Goal: Book appointment/travel/reservation

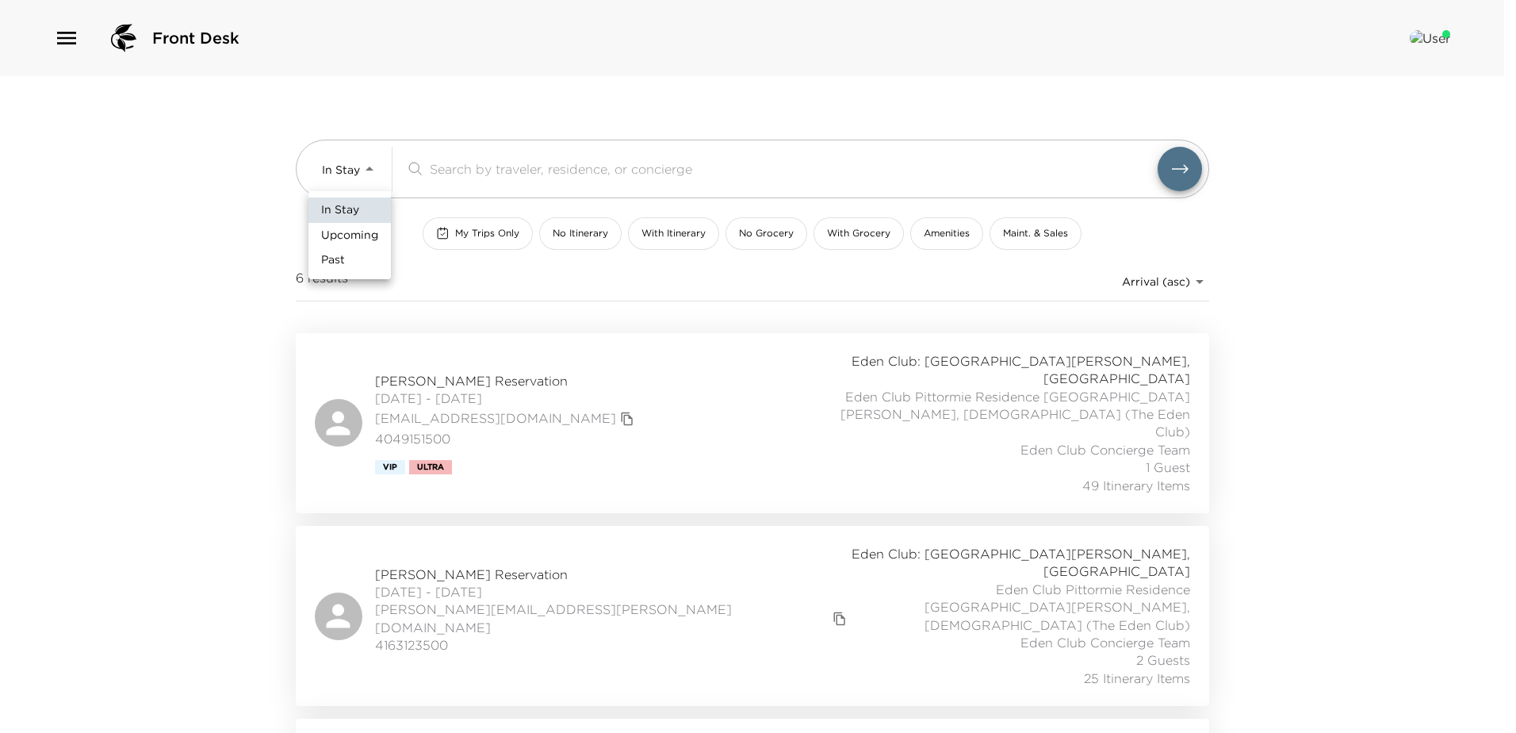
drag, startPoint x: 370, startPoint y: 166, endPoint x: 377, endPoint y: 189, distance: 24.6
click at [368, 168] on body "Front Desk In Stay In-Stay ​ My Trips Only No Itinerary With Itinerary No Groce…" at bounding box center [758, 366] width 1516 height 733
click at [358, 232] on span "Upcoming" at bounding box center [349, 236] width 57 height 16
type input "Upcoming"
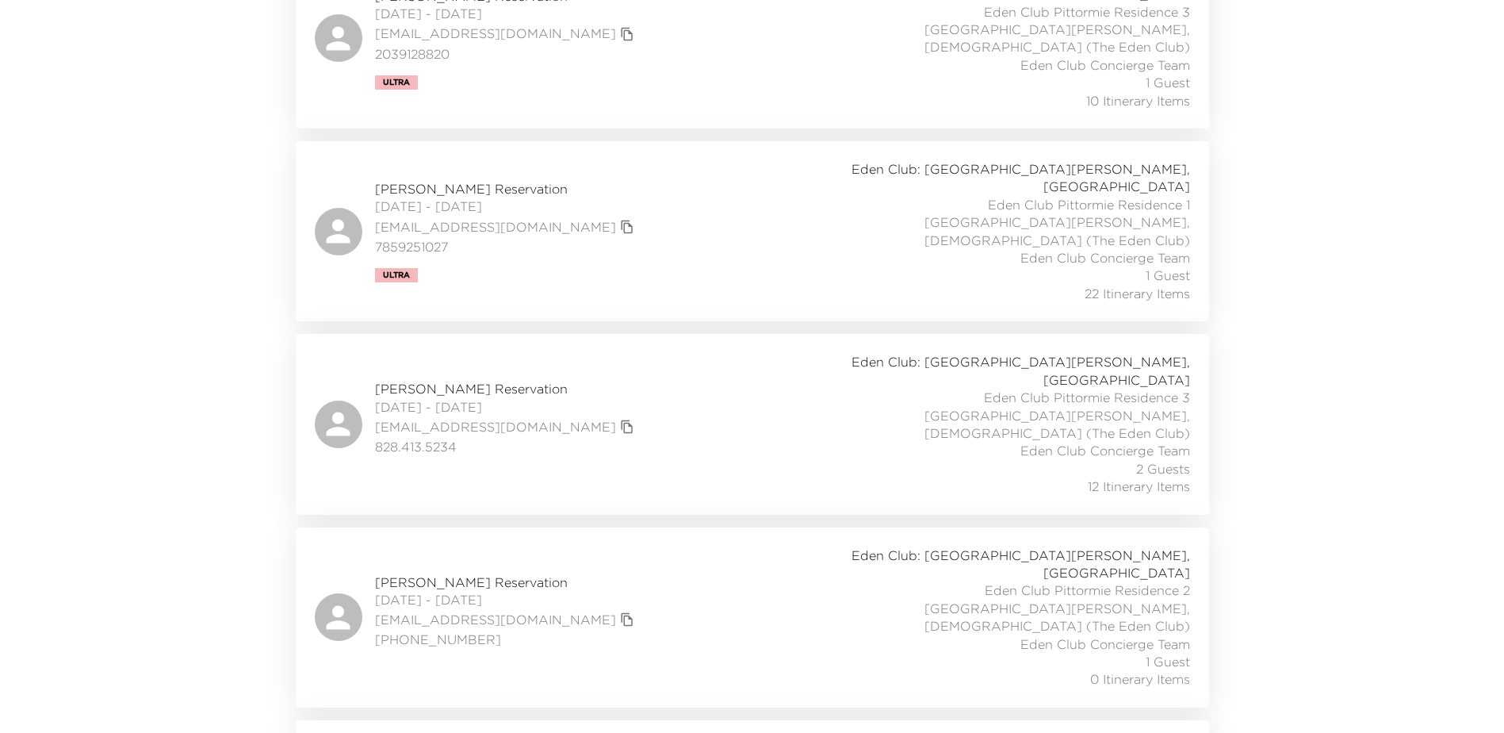
scroll to position [396, 0]
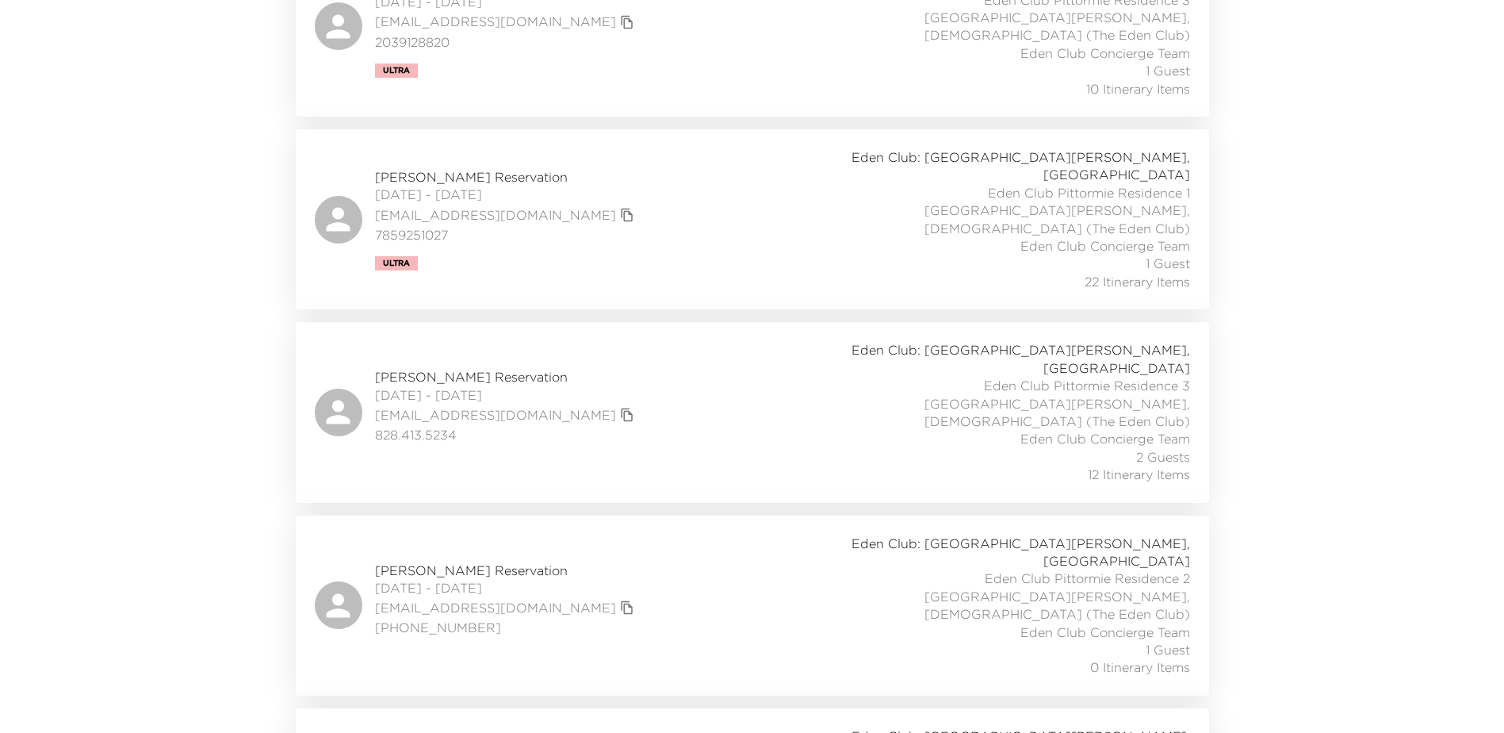
click at [452, 186] on span "[DATE] - [DATE]" at bounding box center [506, 194] width 263 height 17
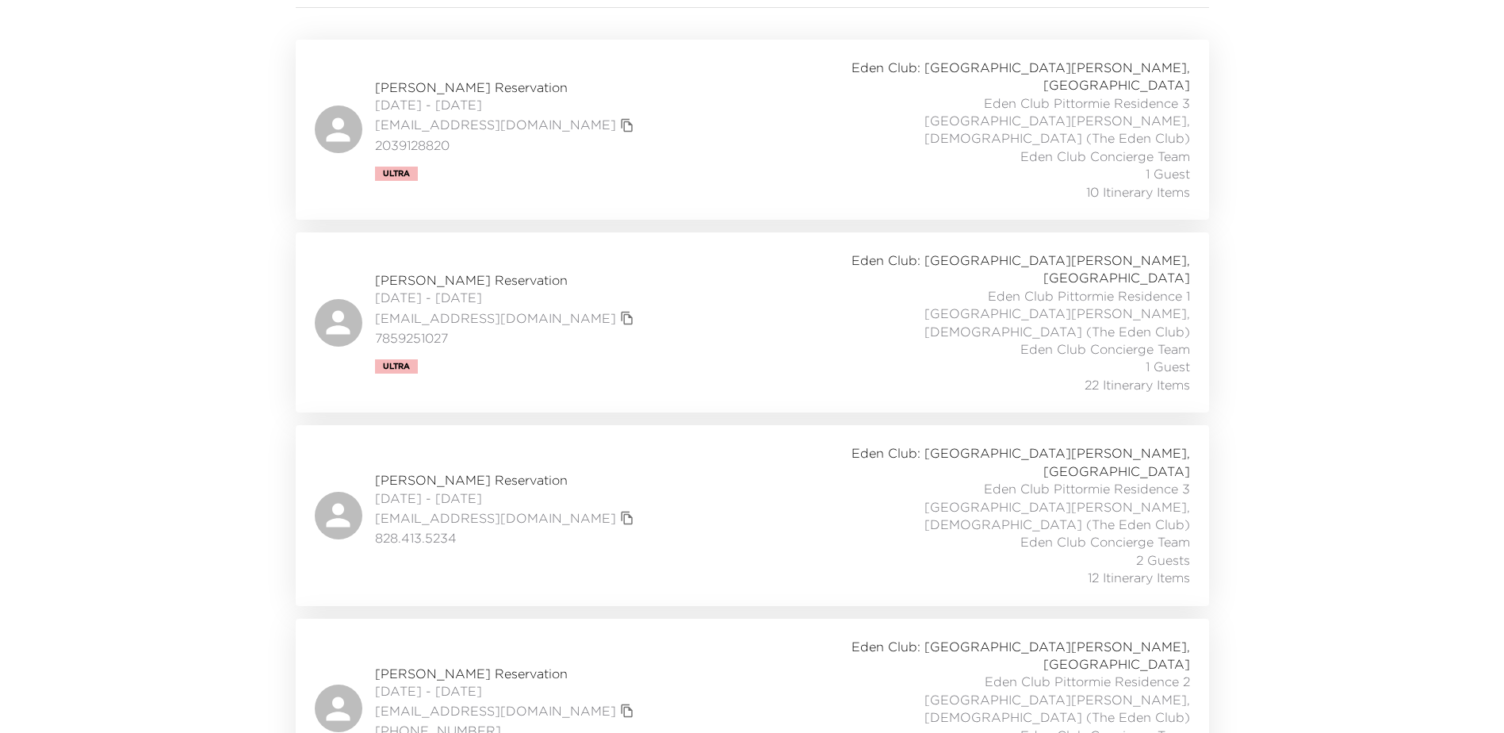
scroll to position [159, 0]
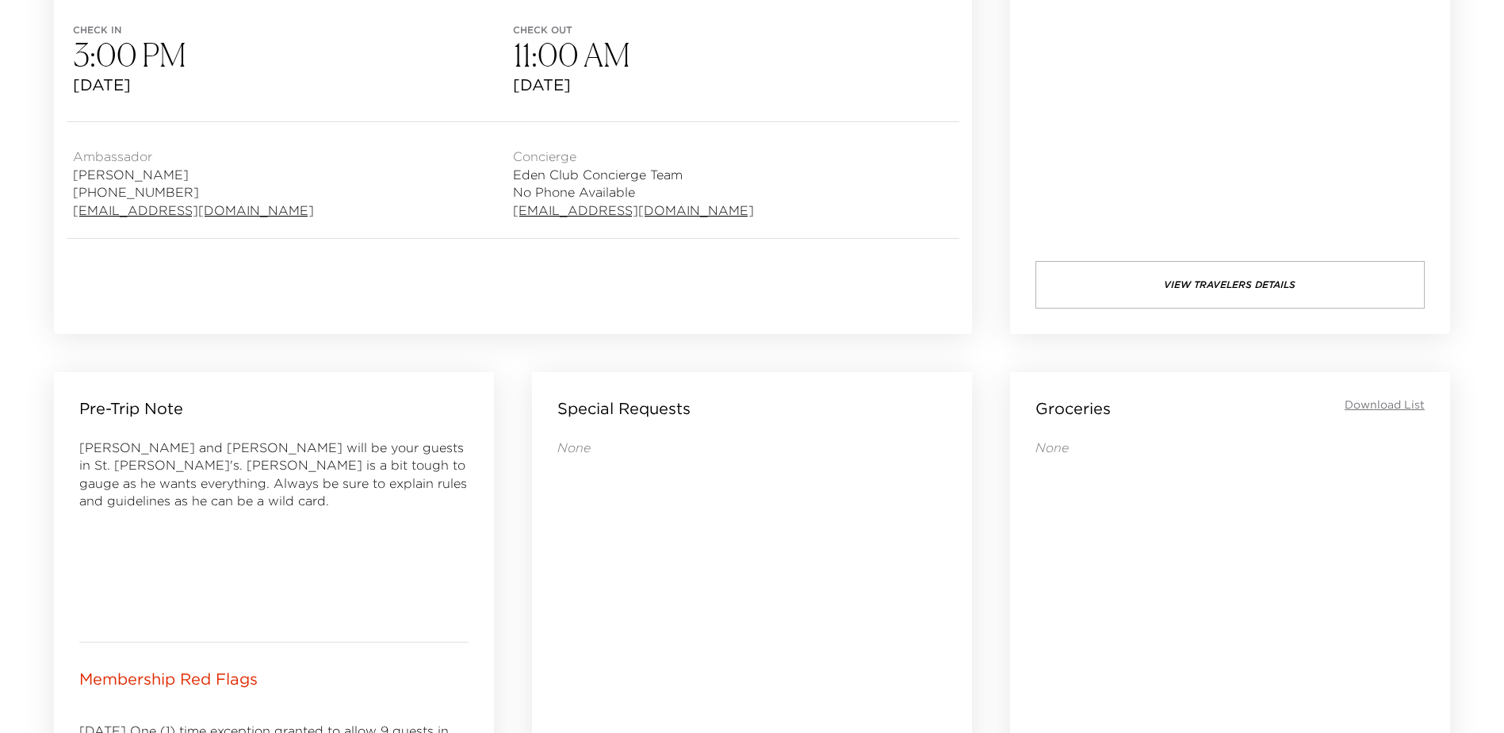
scroll to position [396, 0]
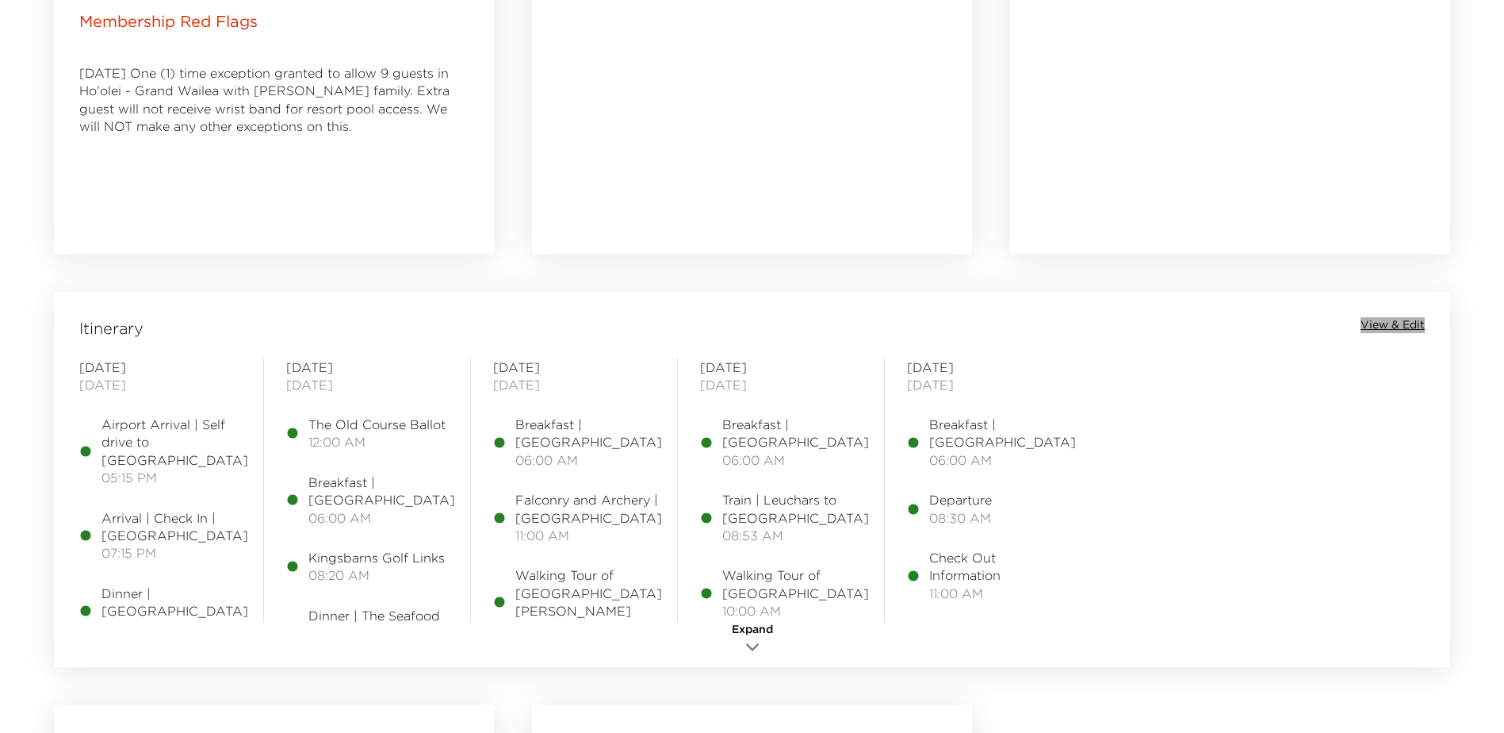
click at [1381, 320] on span "View & Edit" at bounding box center [1393, 325] width 64 height 16
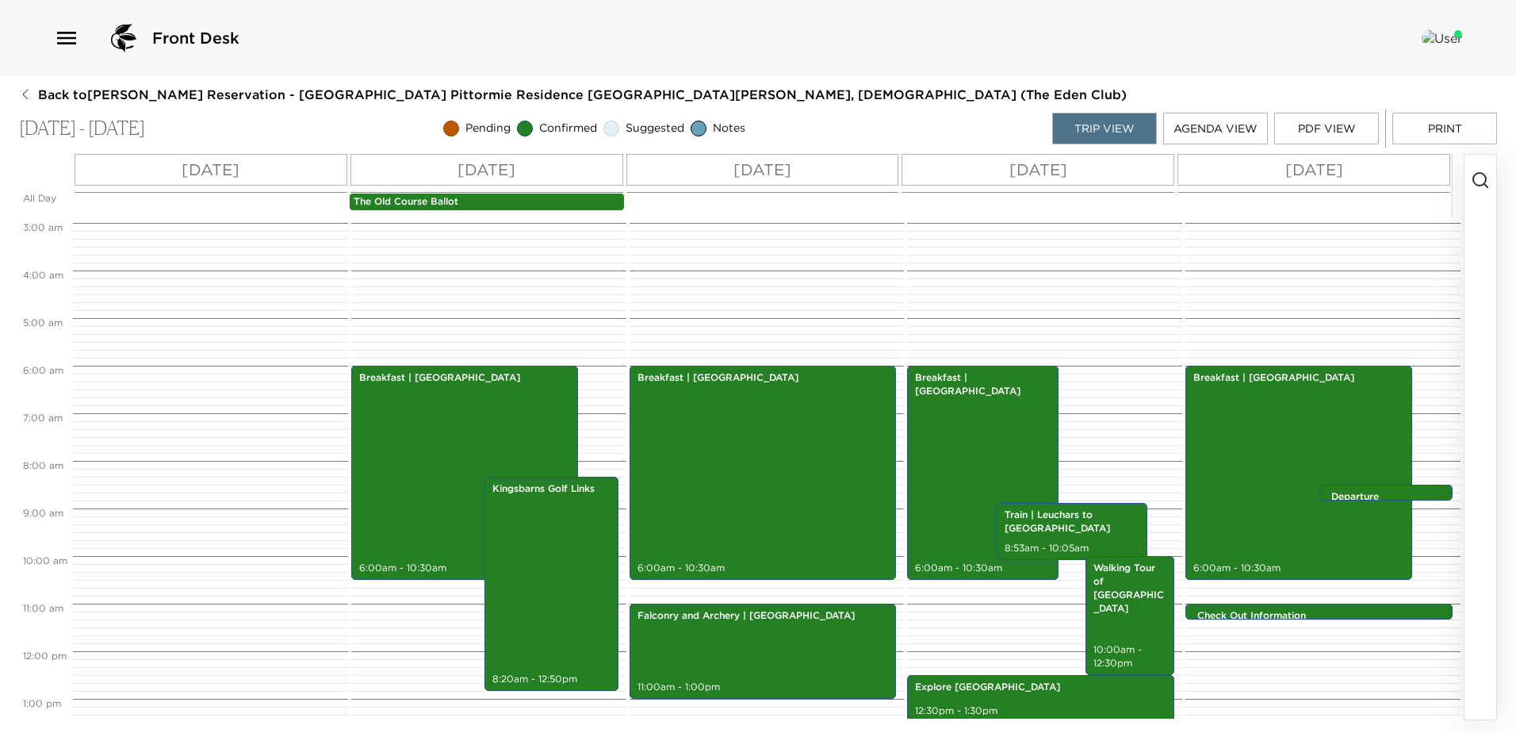
scroll to position [127, 0]
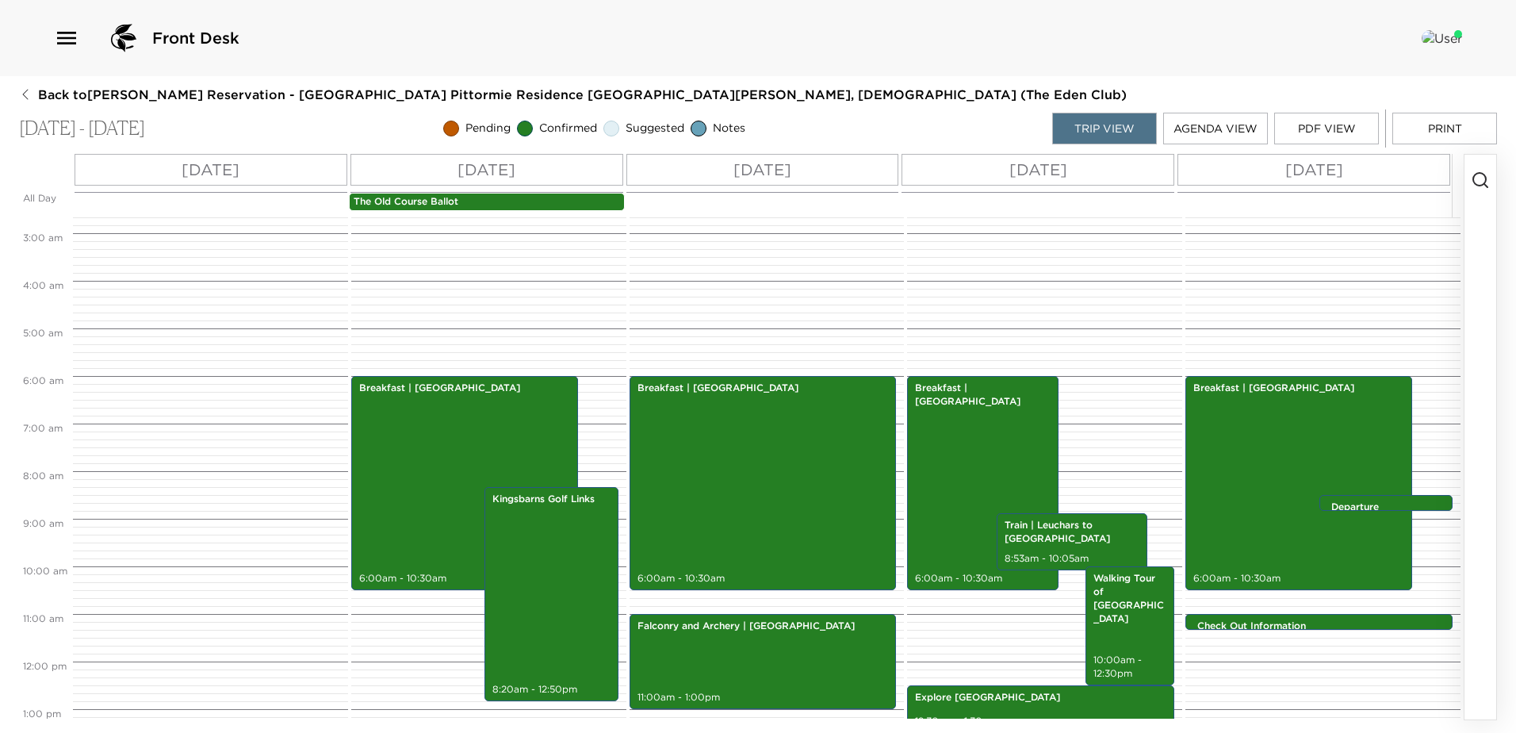
click at [1461, 182] on div "All Day Fri 09/05 Sat 09/06 Sun 09/07 Mon 09/08 Tue 09/09 The Old Course Ballot…" at bounding box center [741, 436] width 1445 height 565
click at [1473, 174] on icon "button" at bounding box center [1480, 179] width 19 height 19
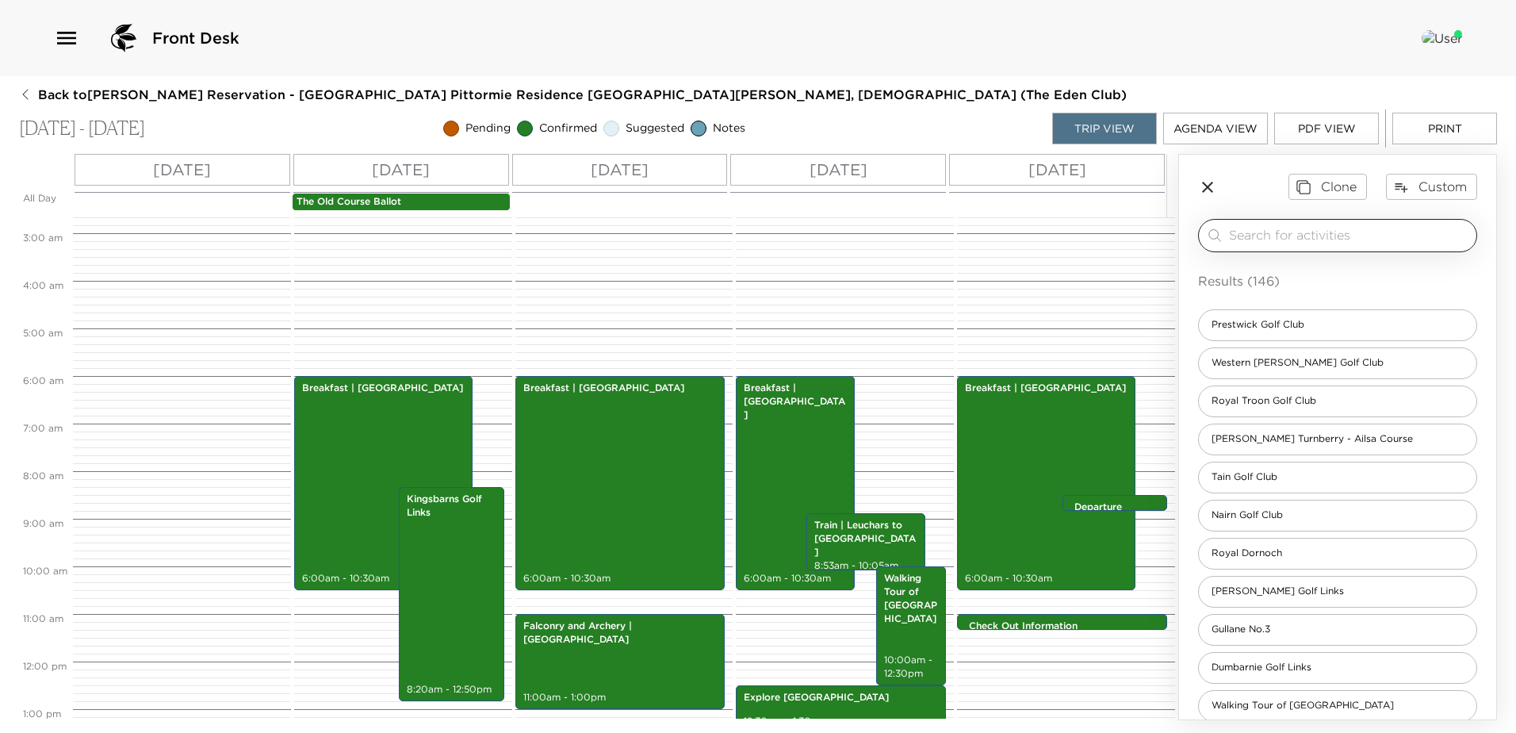
click at [1349, 232] on input "search" at bounding box center [1349, 235] width 241 height 18
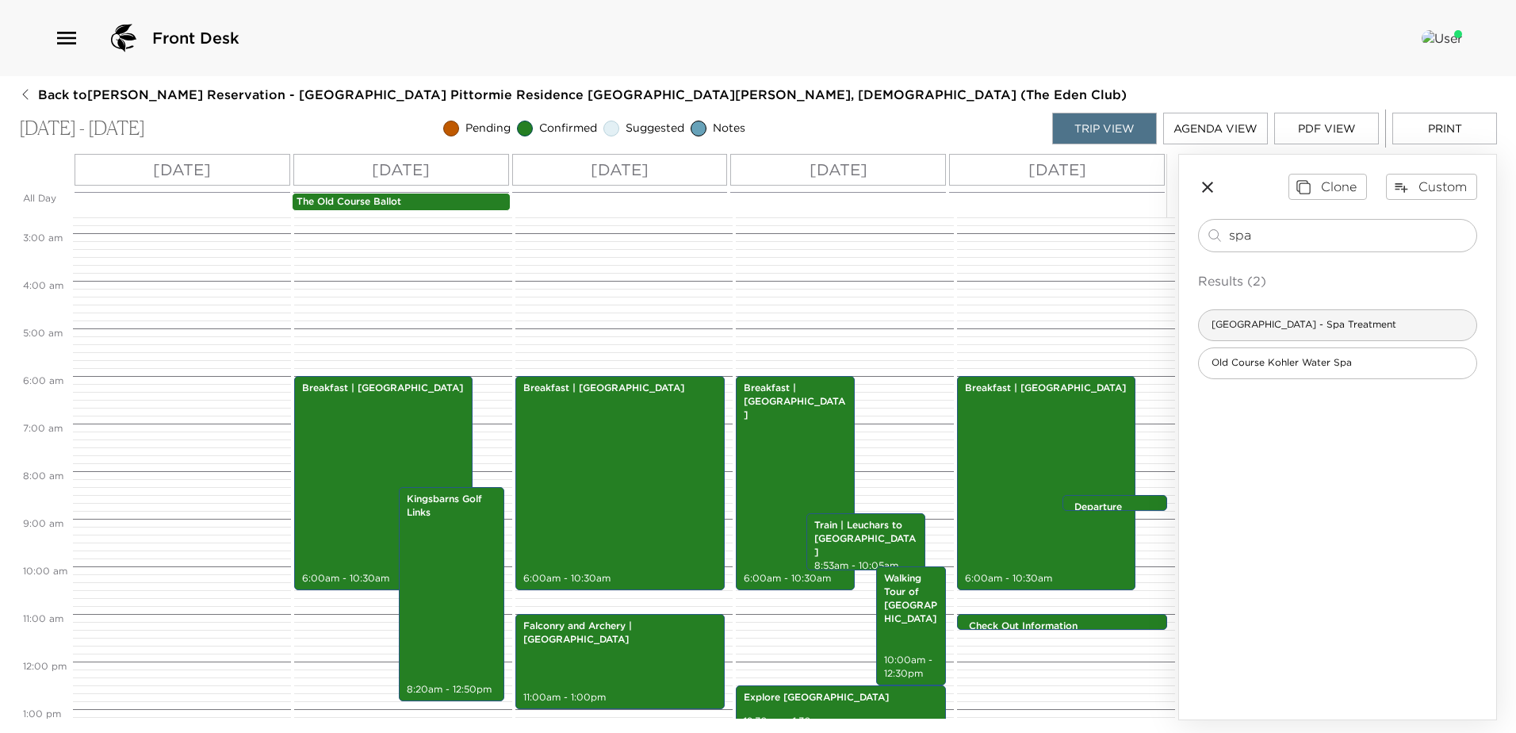
type input "spa"
click at [1333, 321] on span "Pittormie Castle - Spa Treatment" at bounding box center [1304, 324] width 210 height 13
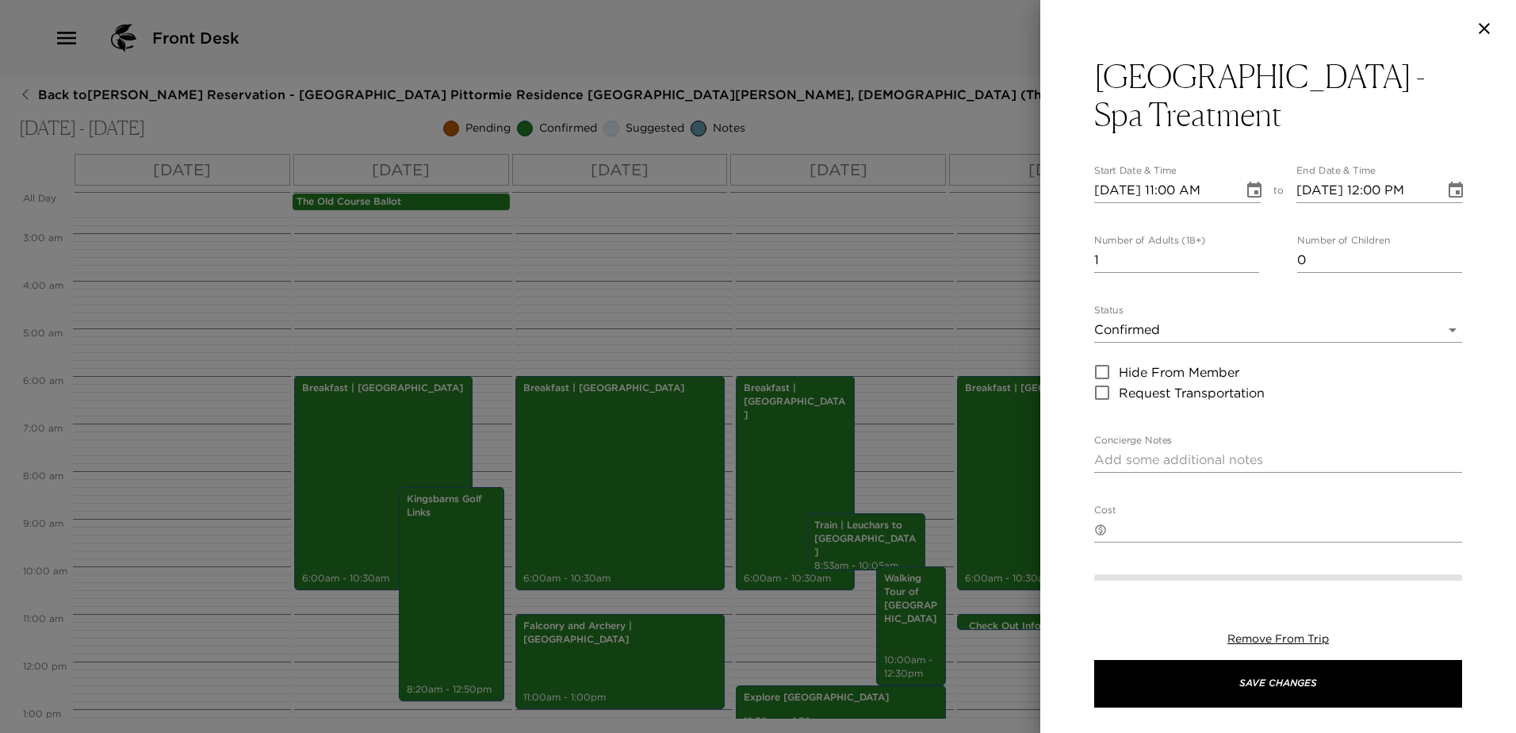
type textarea "INSERT TREATMENT DETAILS Cancellation Policy: All pre-arranged treatments are s…"
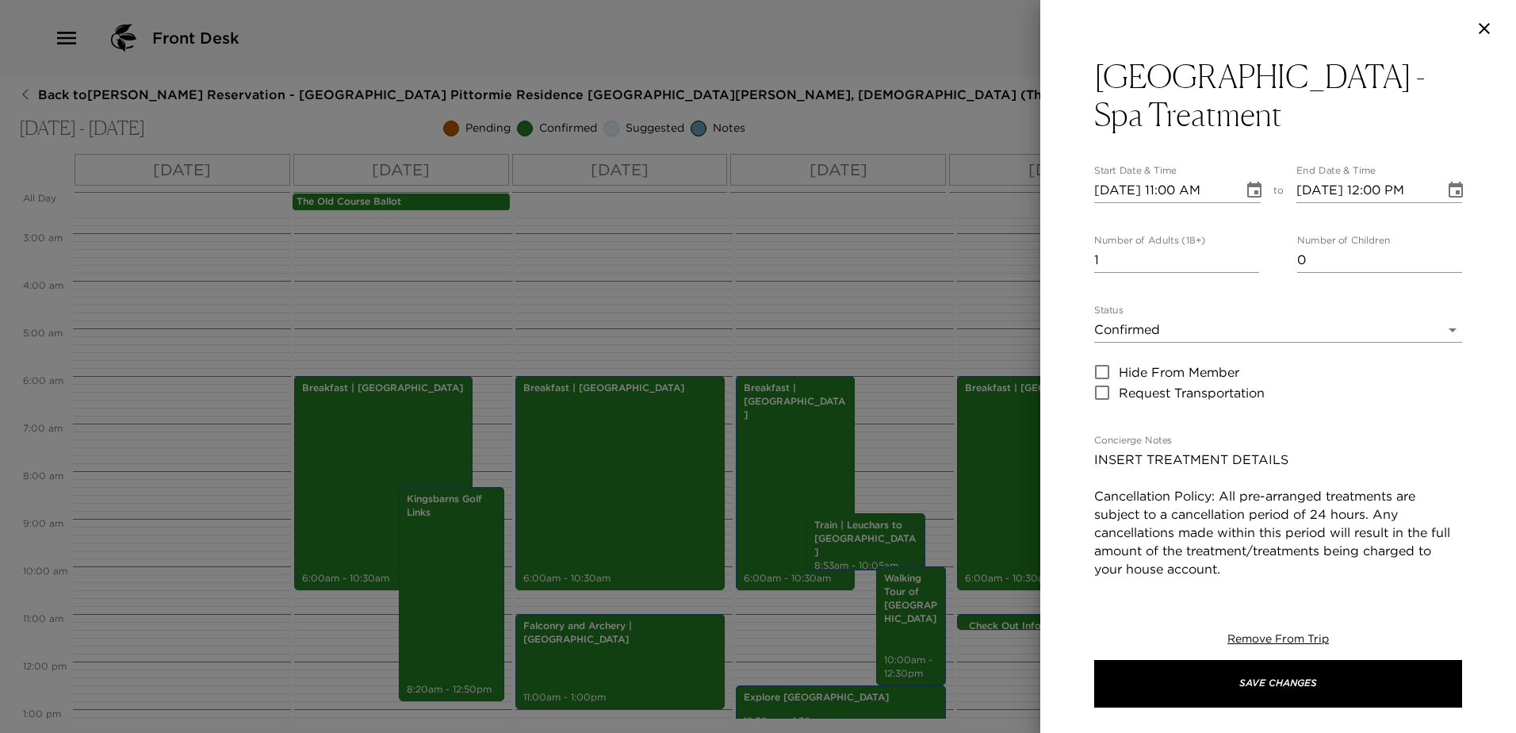
click at [1100, 370] on input "Hide From Member" at bounding box center [1101, 372] width 33 height 21
checkbox input "true"
click at [1244, 255] on input "2" at bounding box center [1176, 259] width 165 height 25
click at [1244, 255] on input "3" at bounding box center [1176, 259] width 165 height 25
type input "2"
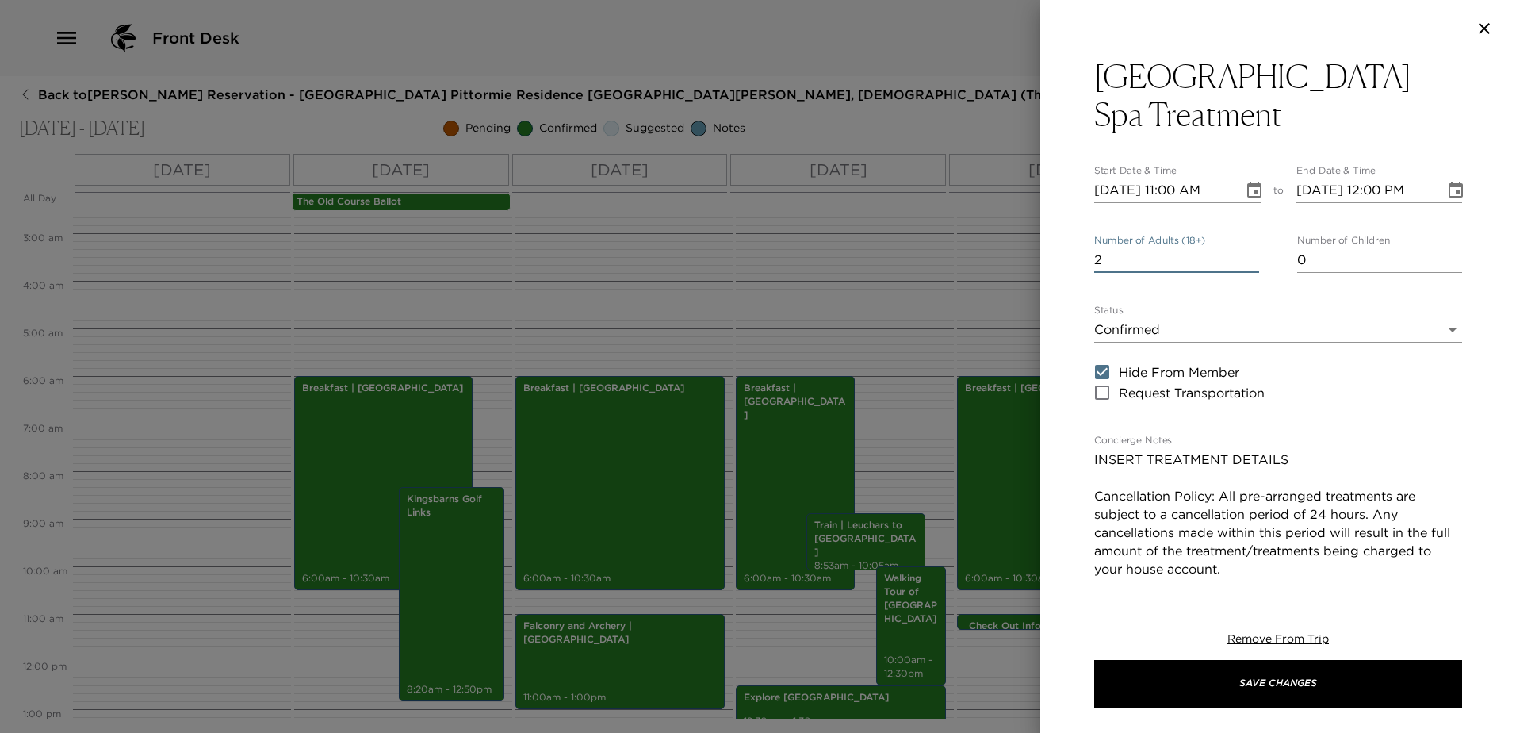
click at [1246, 262] on input "2" at bounding box center [1176, 259] width 165 height 25
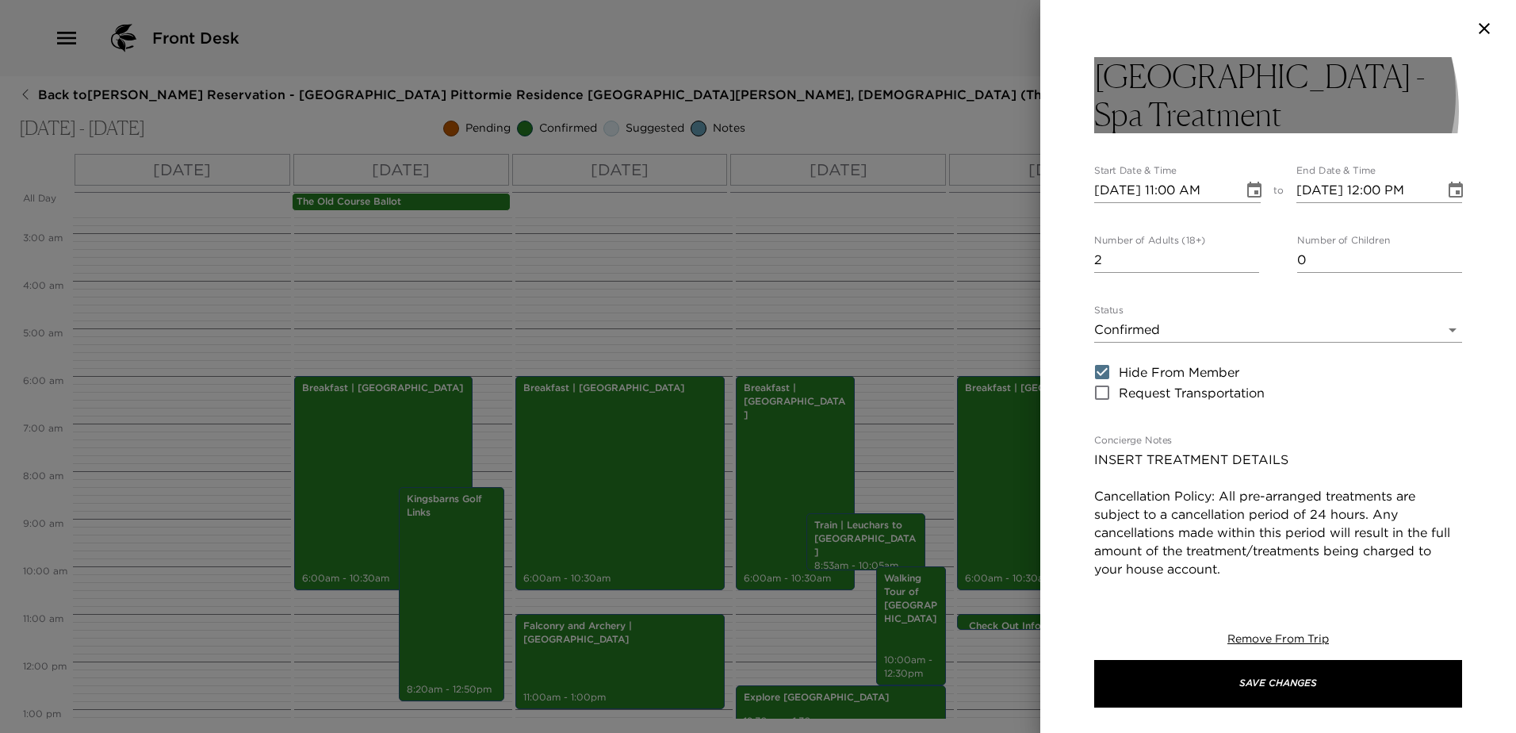
click at [1268, 111] on h3 "Pittormie Castle - Spa Treatment" at bounding box center [1278, 95] width 368 height 76
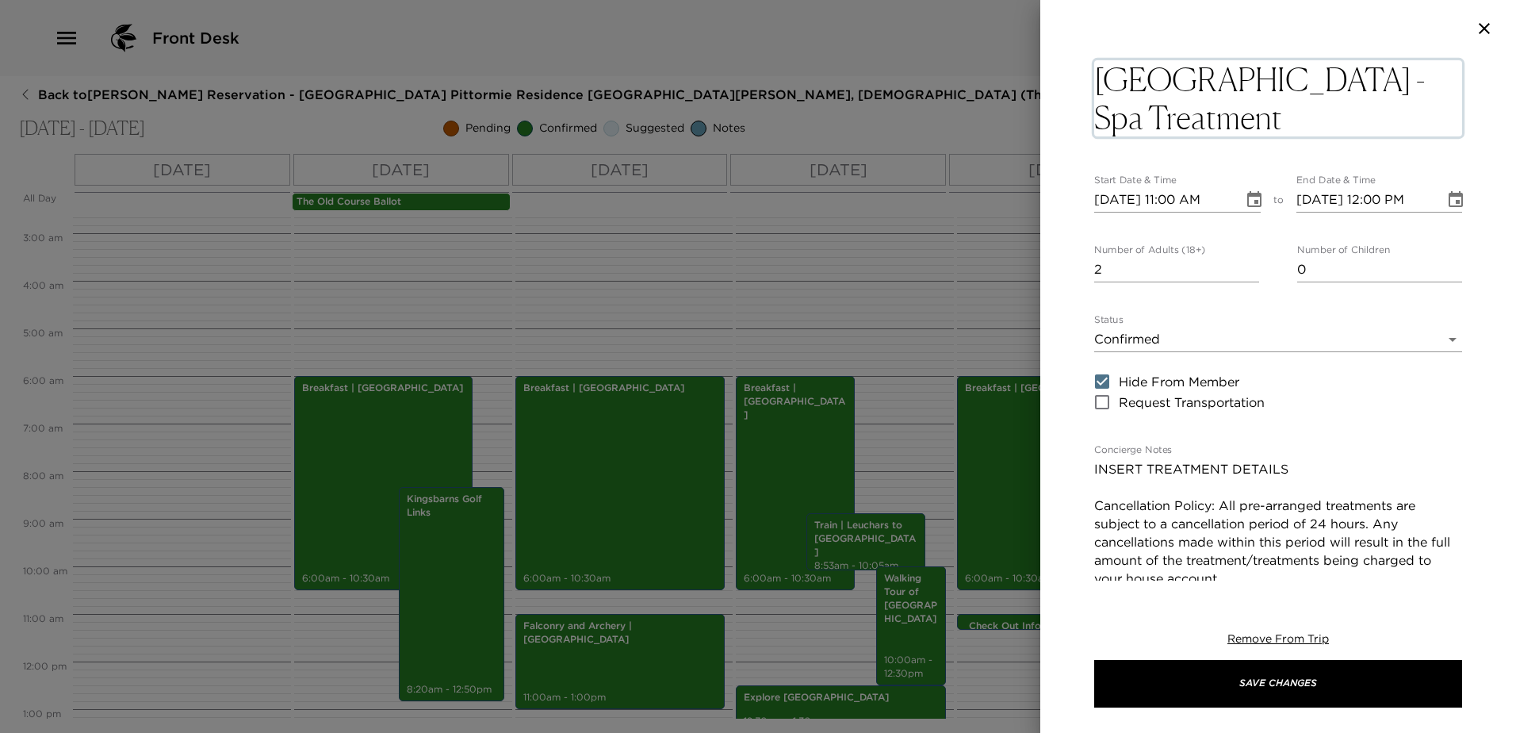
click at [1314, 76] on textarea "Pittormie Castle - Spa Treatment" at bounding box center [1278, 98] width 368 height 76
type textarea "Pittormie Castle | Spa Treatment"
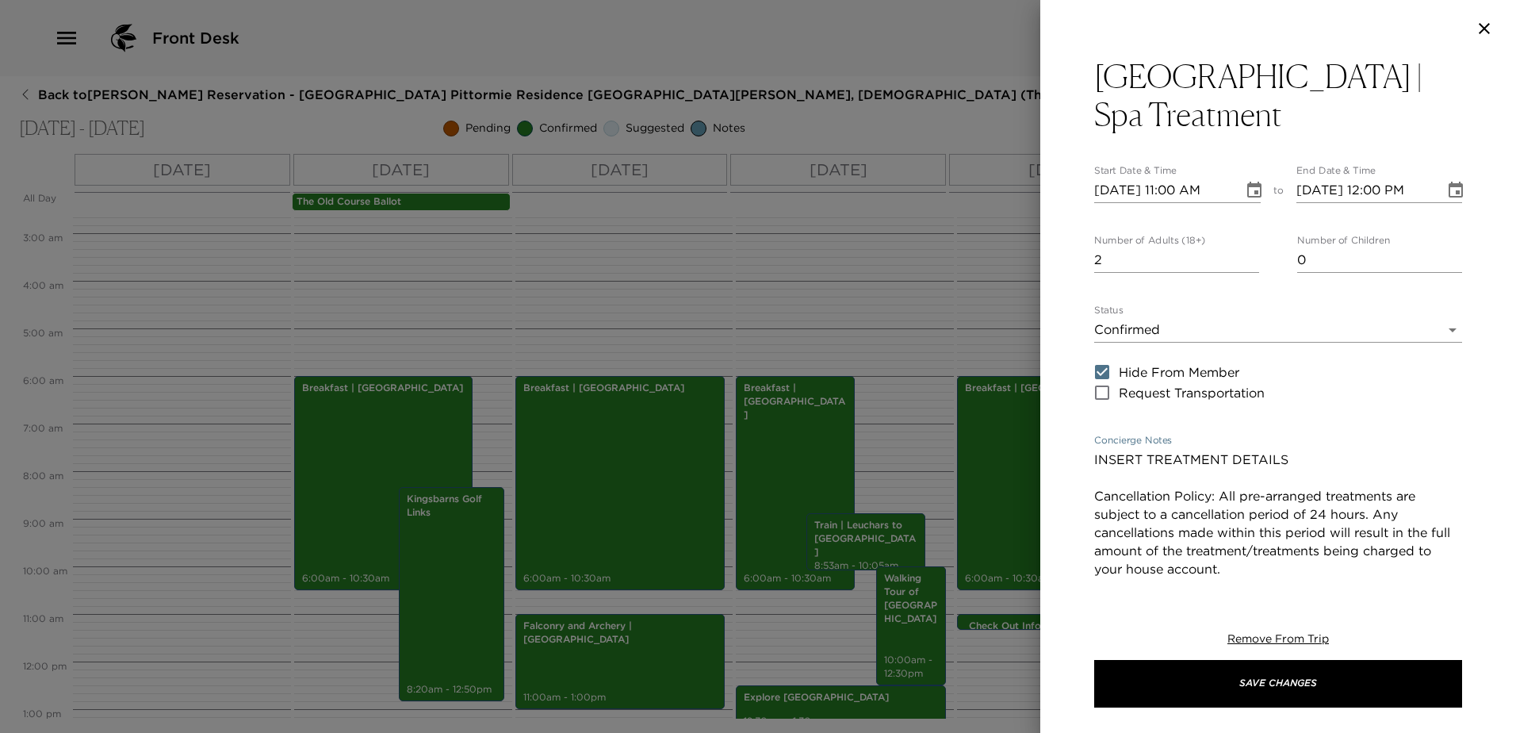
drag, startPoint x: 1302, startPoint y: 469, endPoint x: 1113, endPoint y: 472, distance: 188.7
click at [1113, 472] on textarea "INSERT TREATMENT DETAILS Cancellation Policy: All pre-arranged treatments are s…" at bounding box center [1278, 514] width 368 height 128
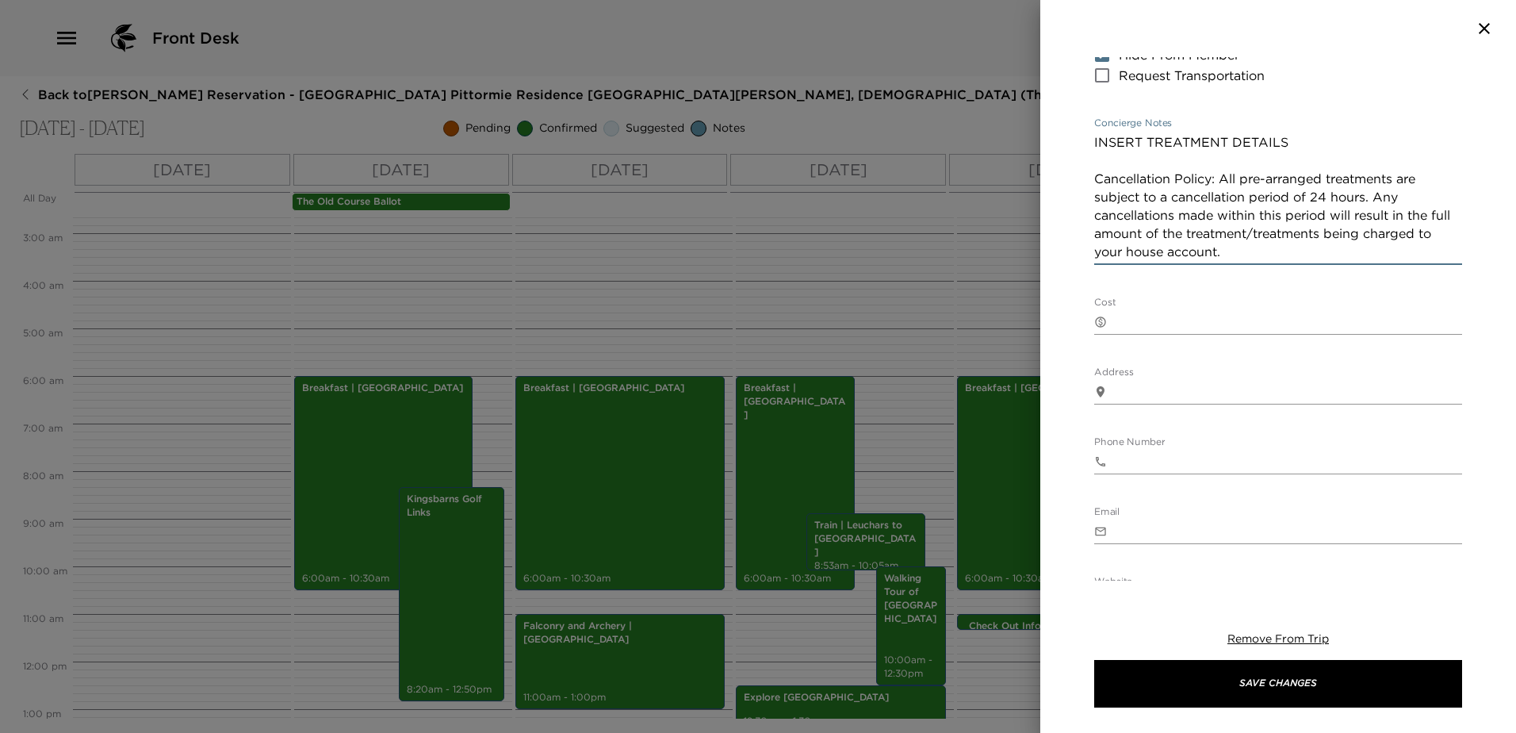
scroll to position [0, 0]
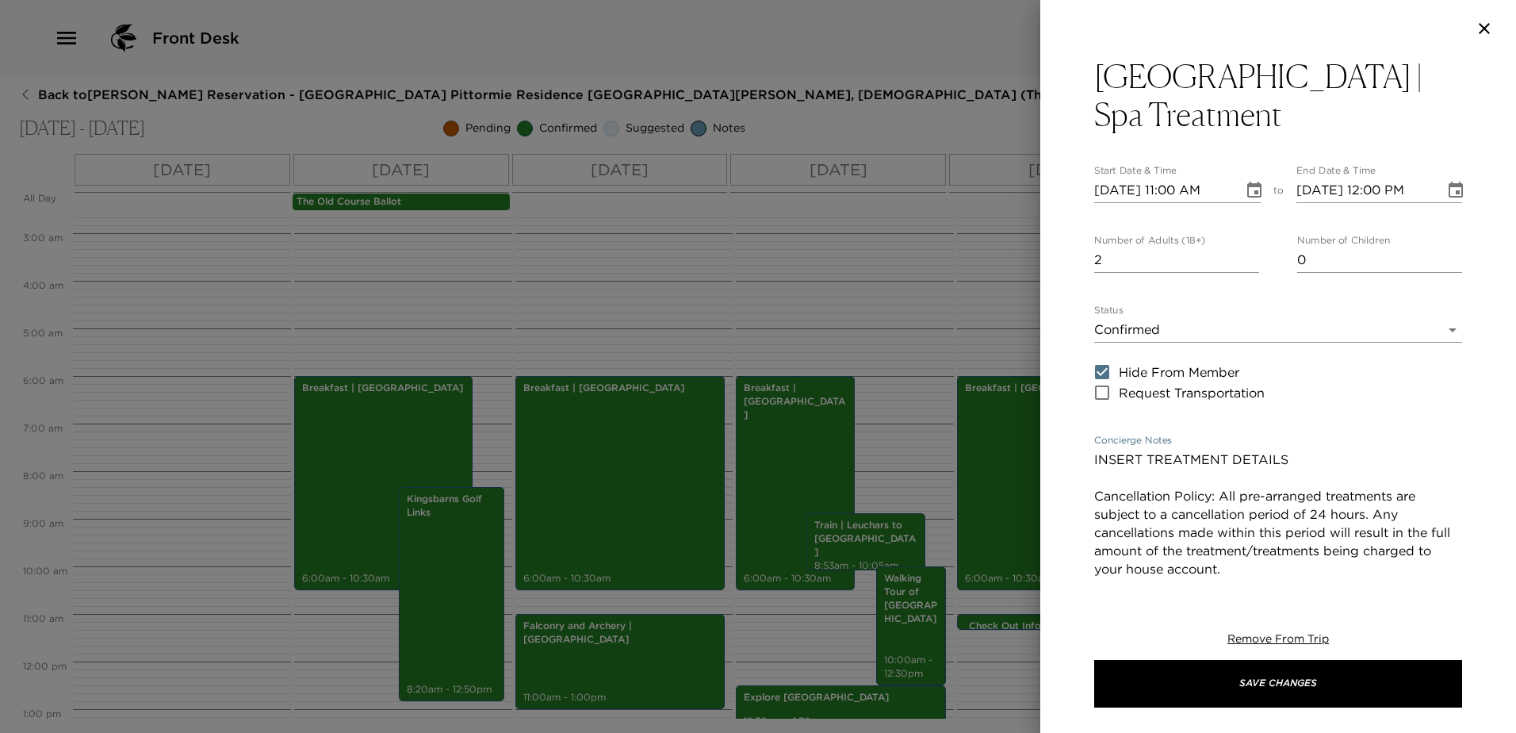
click at [1246, 193] on icon "Choose date, selected date is Sep 5, 2025" at bounding box center [1254, 190] width 19 height 19
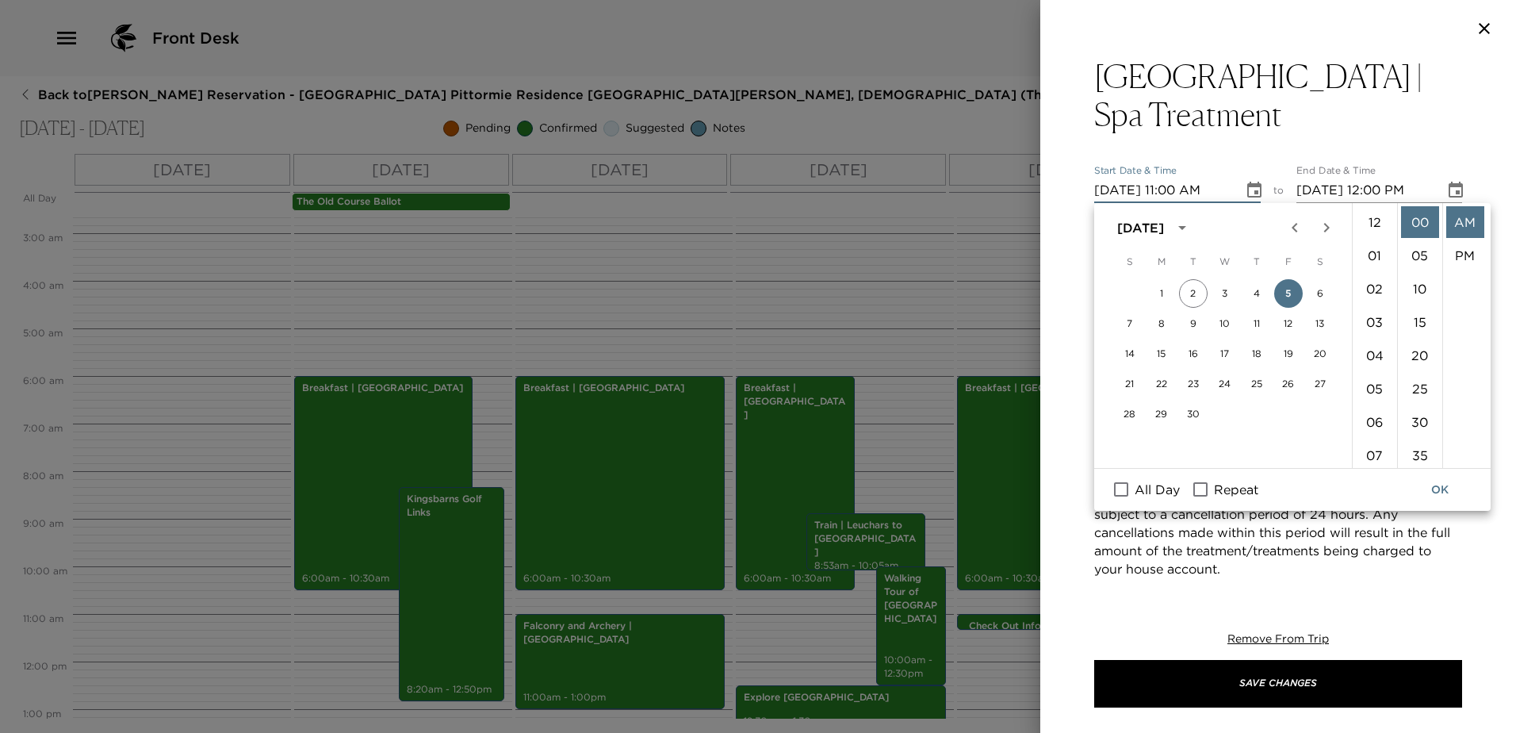
scroll to position [366, 0]
click at [1134, 322] on button "7" at bounding box center [1130, 323] width 29 height 29
type input "09/07/2025 11:00 AM"
type input "09/07/2025 12:00 PM"
click at [1376, 309] on li "09" at bounding box center [1375, 314] width 38 height 32
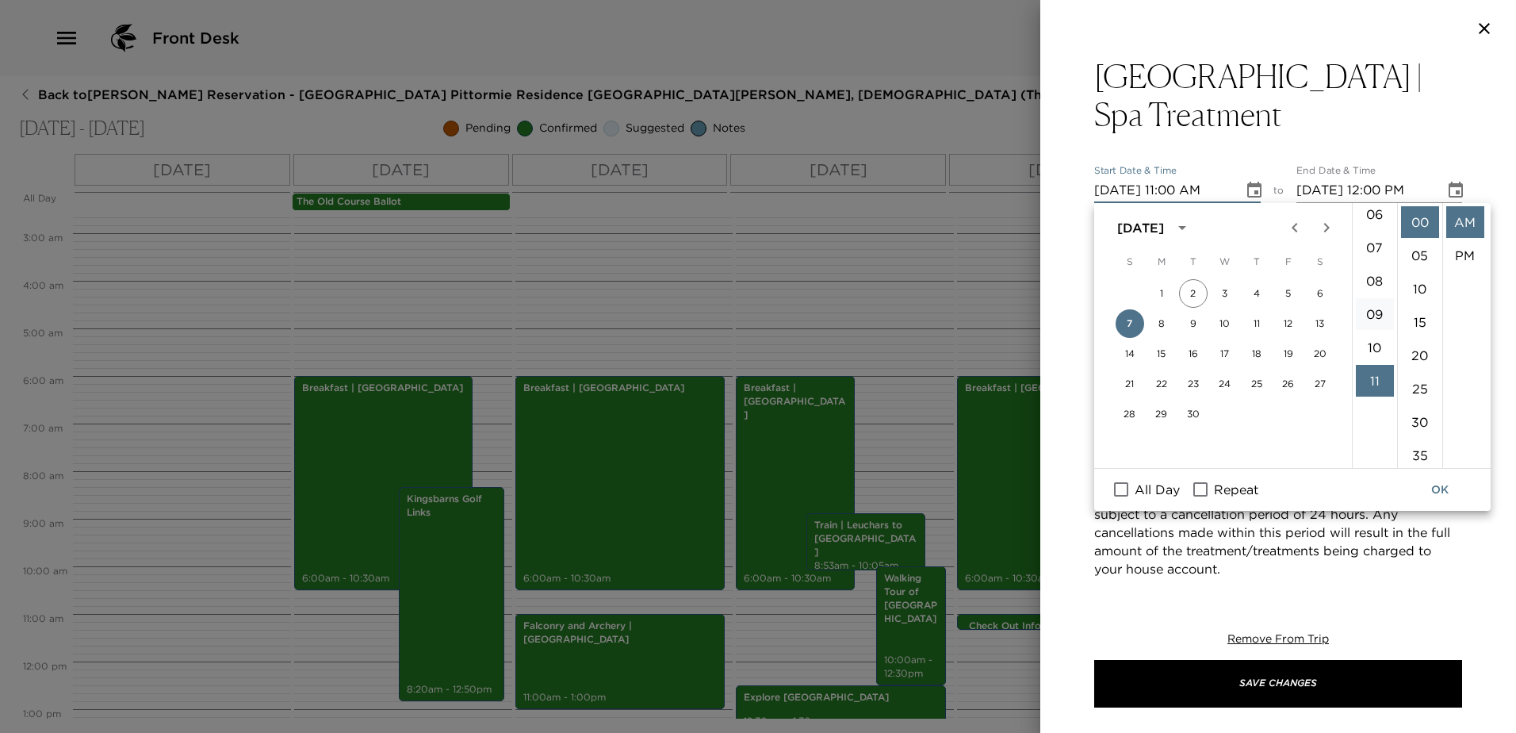
type input "09/07/2025 09:00 AM"
click at [1446, 192] on icon "Choose date, selected date is Sep 7, 2025" at bounding box center [1455, 190] width 19 height 19
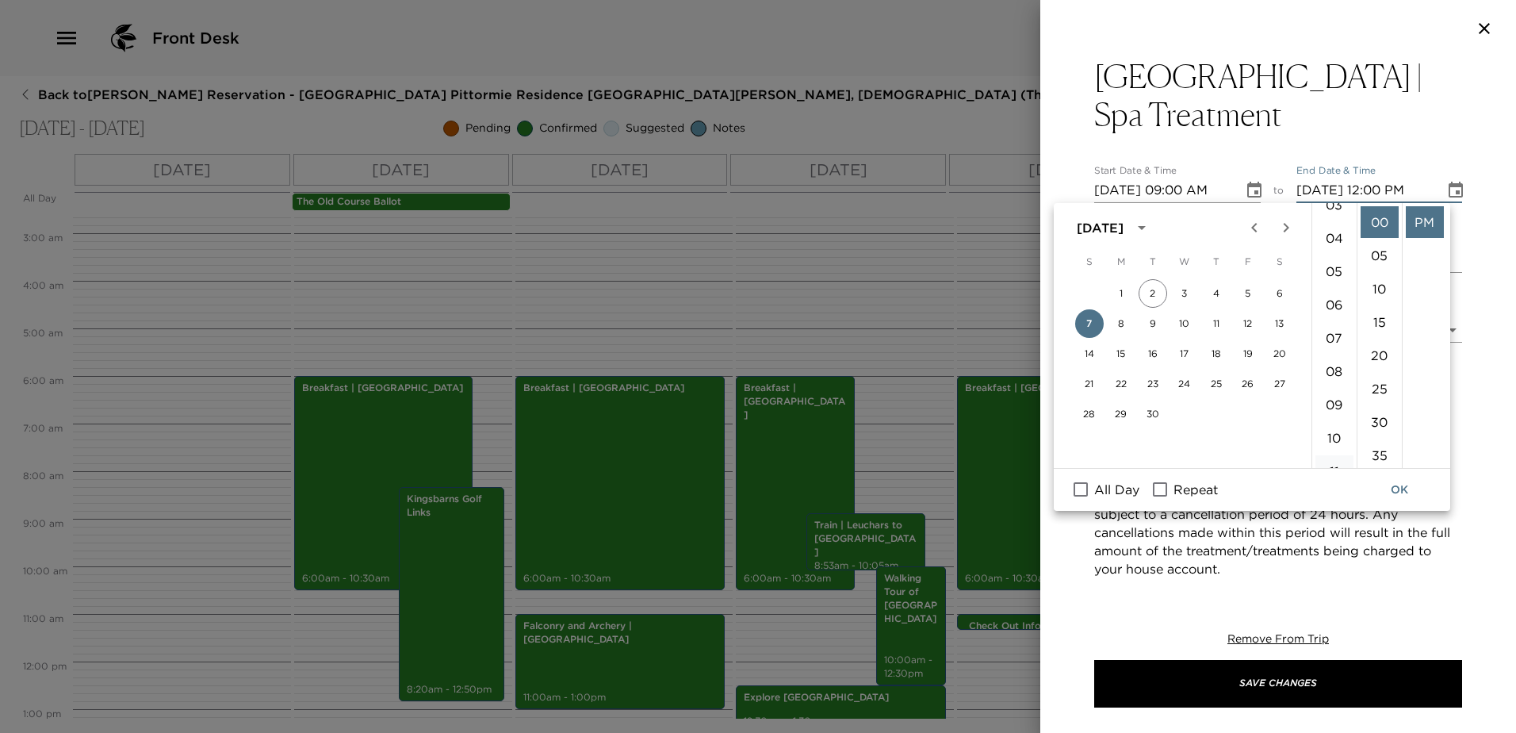
scroll to position [317, 0]
click at [1333, 258] on ul "12 01 02 03 04 05 06 07 08 09 10 11" at bounding box center [1334, 335] width 44 height 265
click at [1333, 263] on li "11" at bounding box center [1334, 271] width 38 height 32
click at [1426, 225] on li "AM" at bounding box center [1425, 222] width 38 height 32
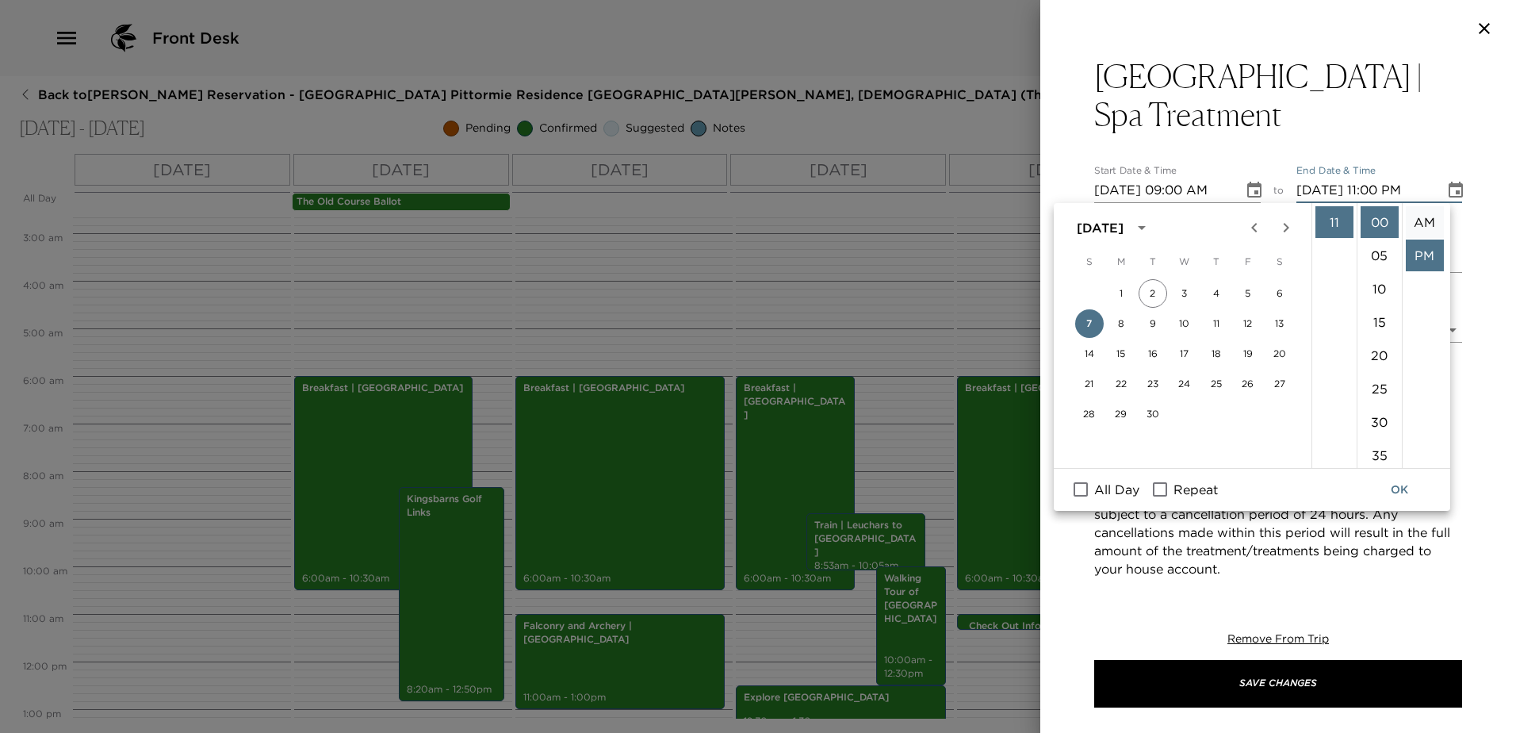
type input "09/07/2025 11:00 AM"
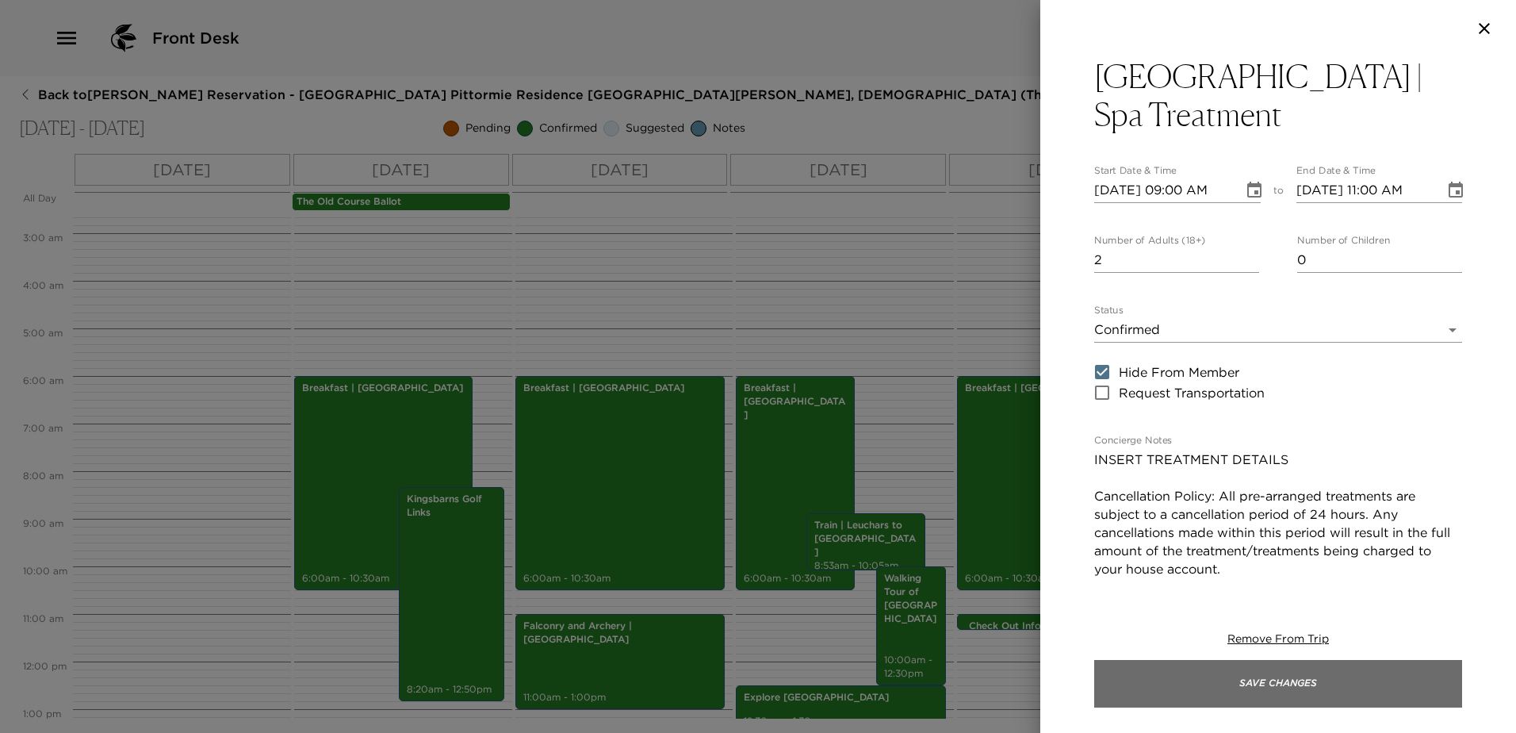
click at [1296, 673] on button "Save Changes" at bounding box center [1278, 684] width 368 height 48
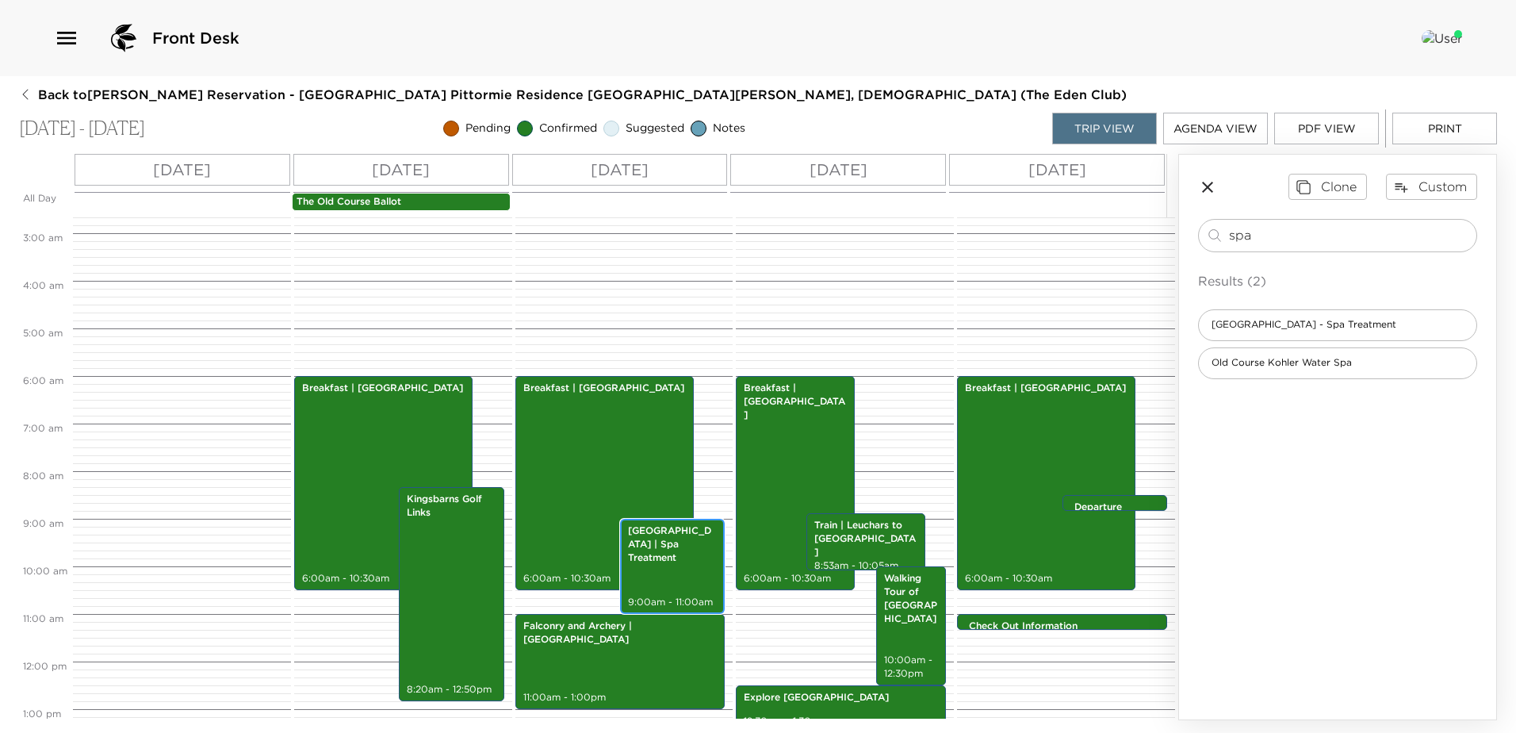
click at [668, 573] on div "Pittormie Castle | Spa Treatment 9:00am - 11:00am" at bounding box center [672, 566] width 95 height 90
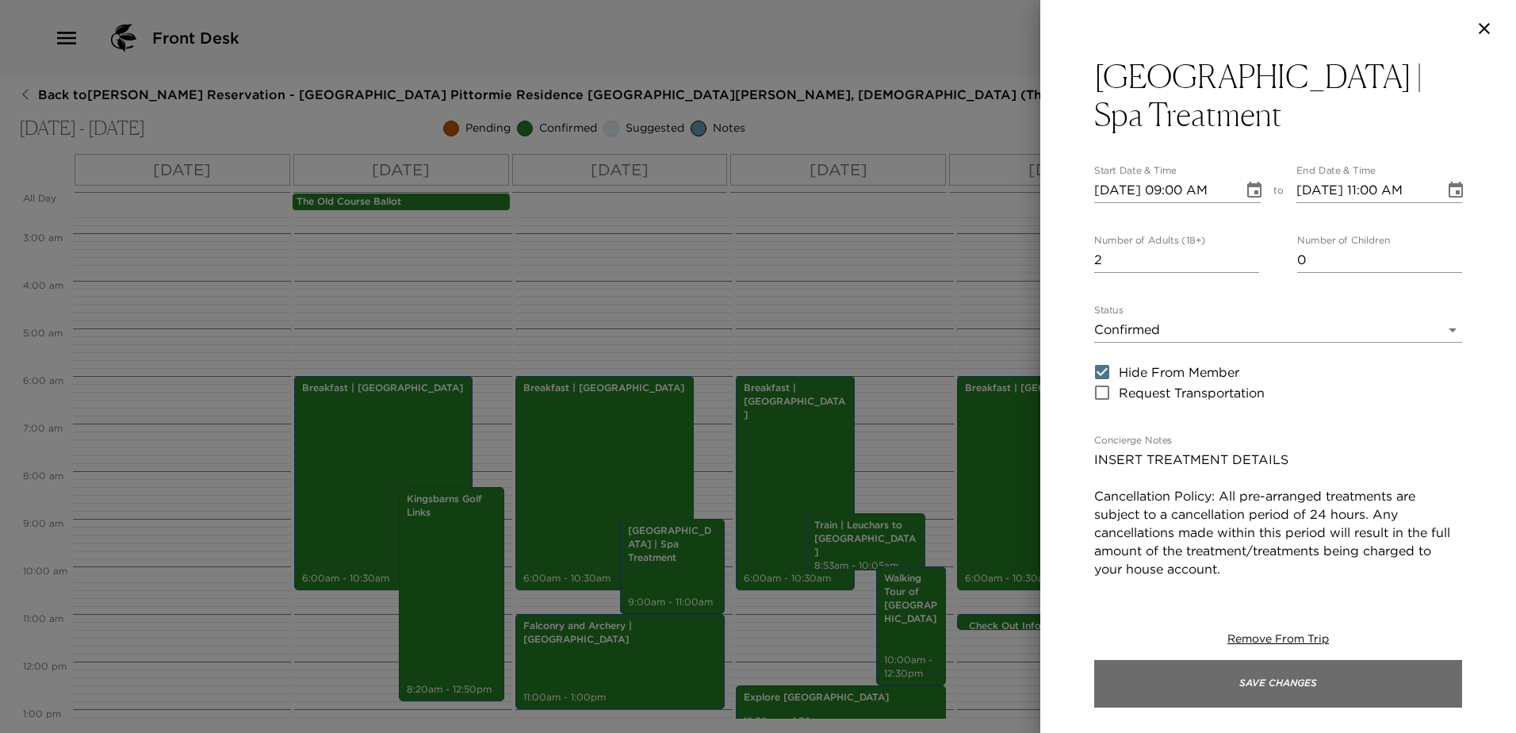
click at [1250, 674] on button "Save Changes" at bounding box center [1278, 684] width 368 height 48
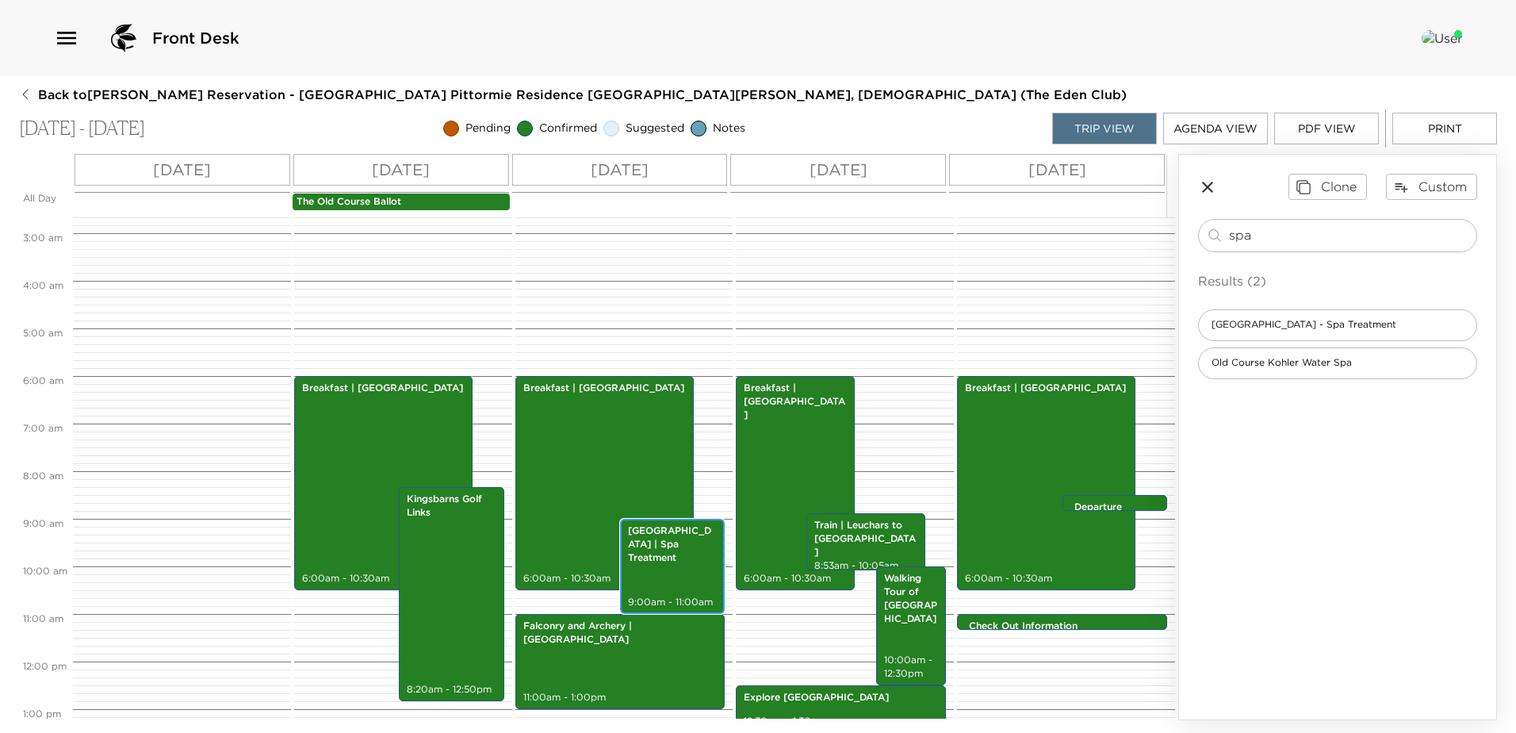
click at [654, 558] on div "Pittormie Castle | Spa Treatment 9:00am - 11:00am" at bounding box center [672, 566] width 95 height 90
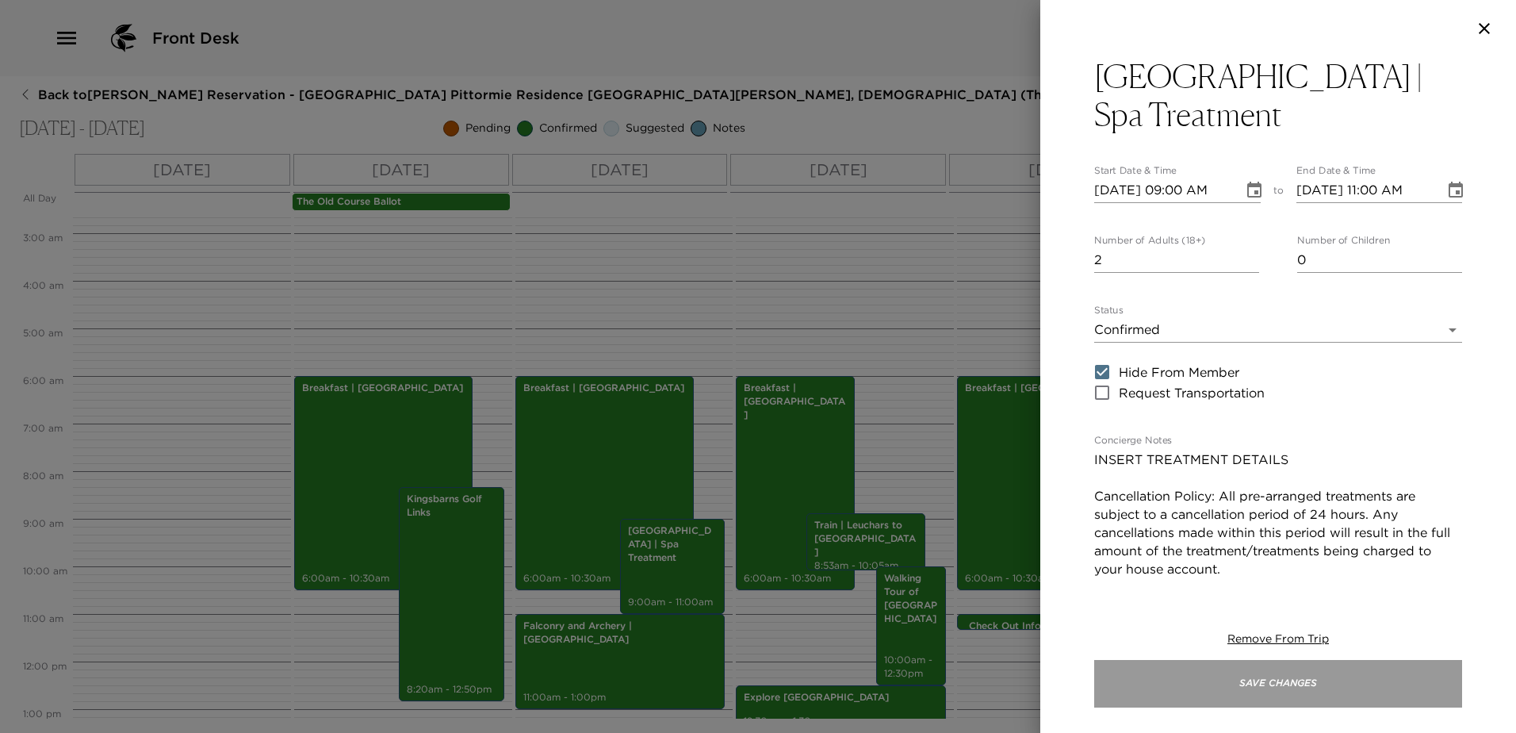
click at [1312, 675] on button "Save Changes" at bounding box center [1278, 684] width 368 height 48
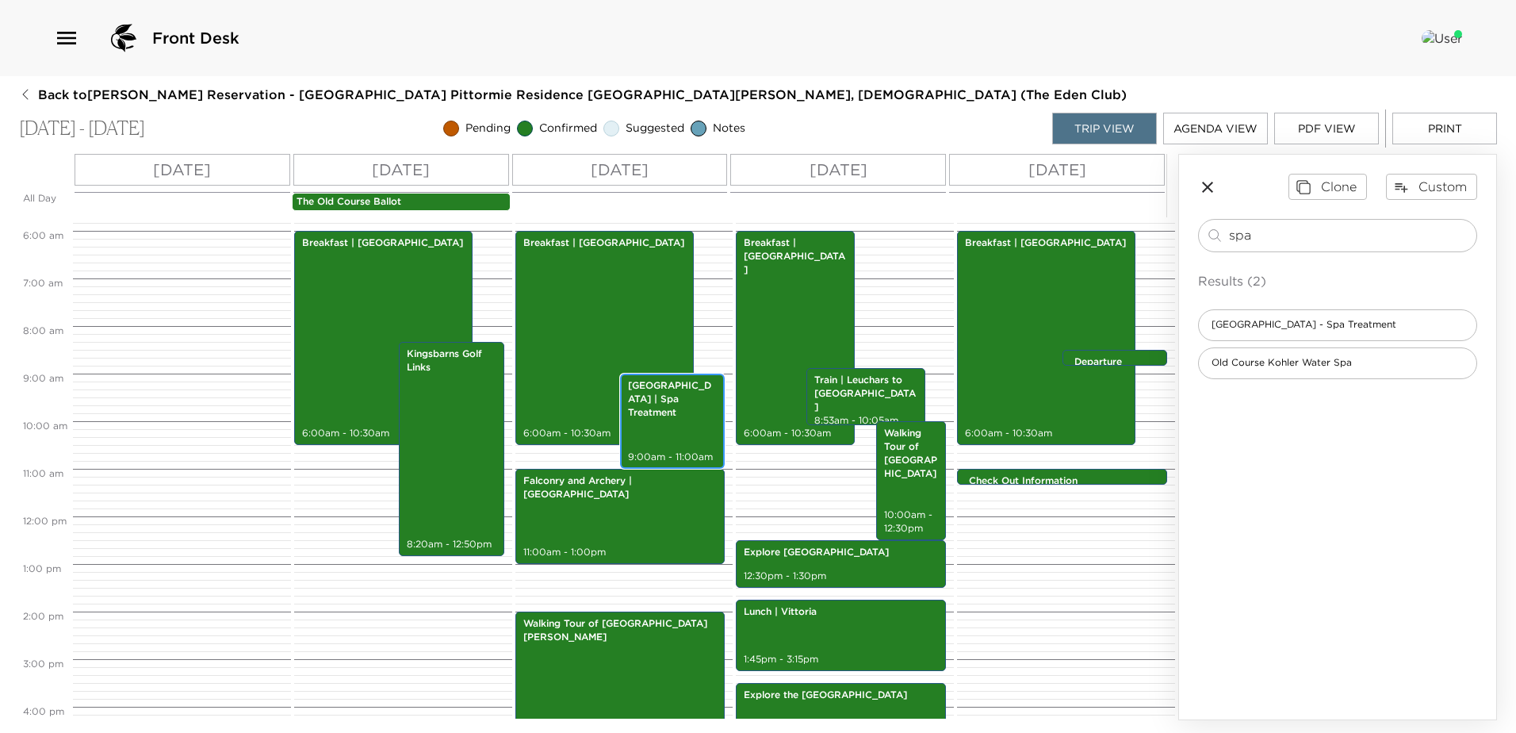
scroll to position [244, 0]
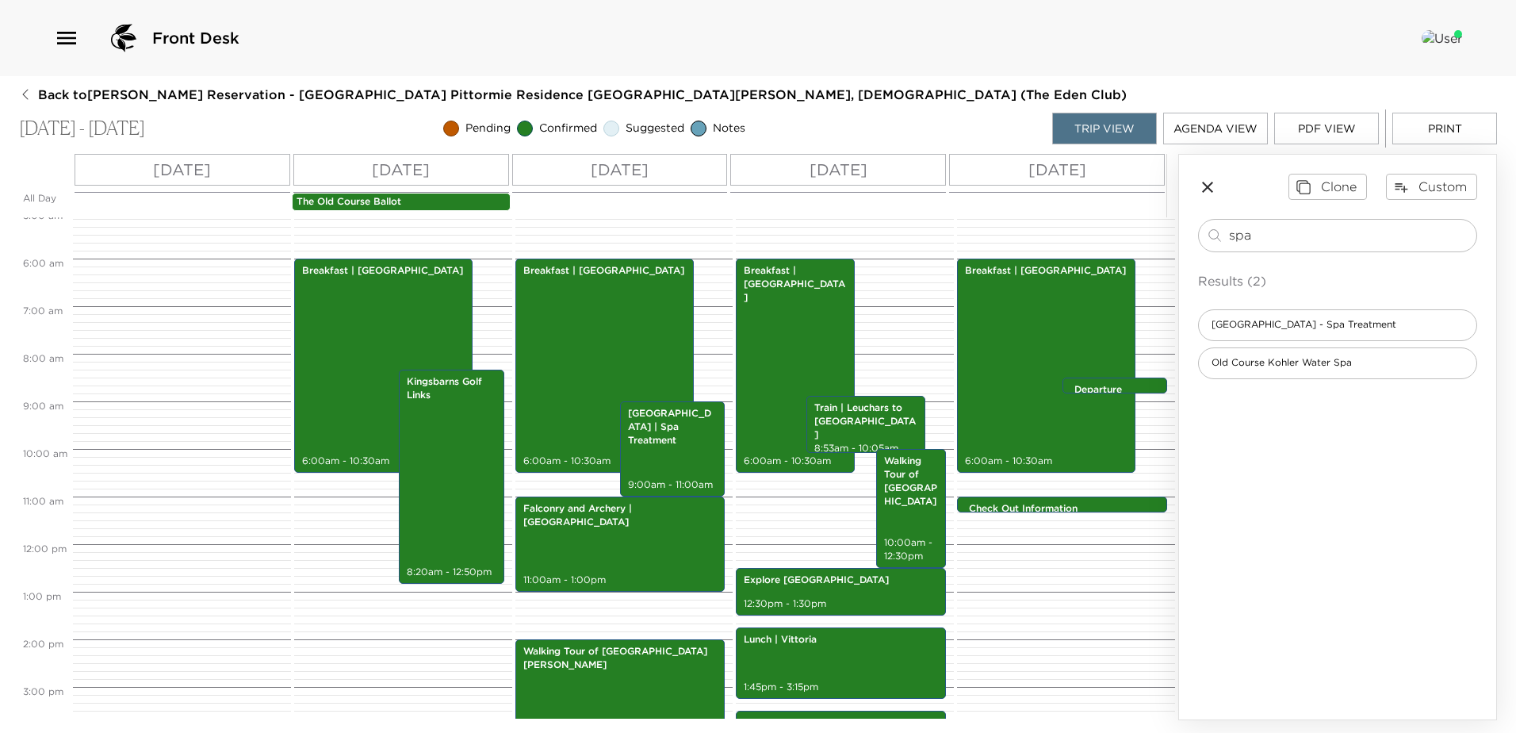
drag, startPoint x: 1286, startPoint y: 237, endPoint x: 1187, endPoint y: 244, distance: 99.4
click at [1187, 244] on div "Clone Custom spa ​ Results (2) Pittormie Castle - Spa Treatment Old Course Kohl…" at bounding box center [1337, 276] width 317 height 243
type input "kingsb"
click at [1441, 192] on button "Custom" at bounding box center [1431, 186] width 91 height 25
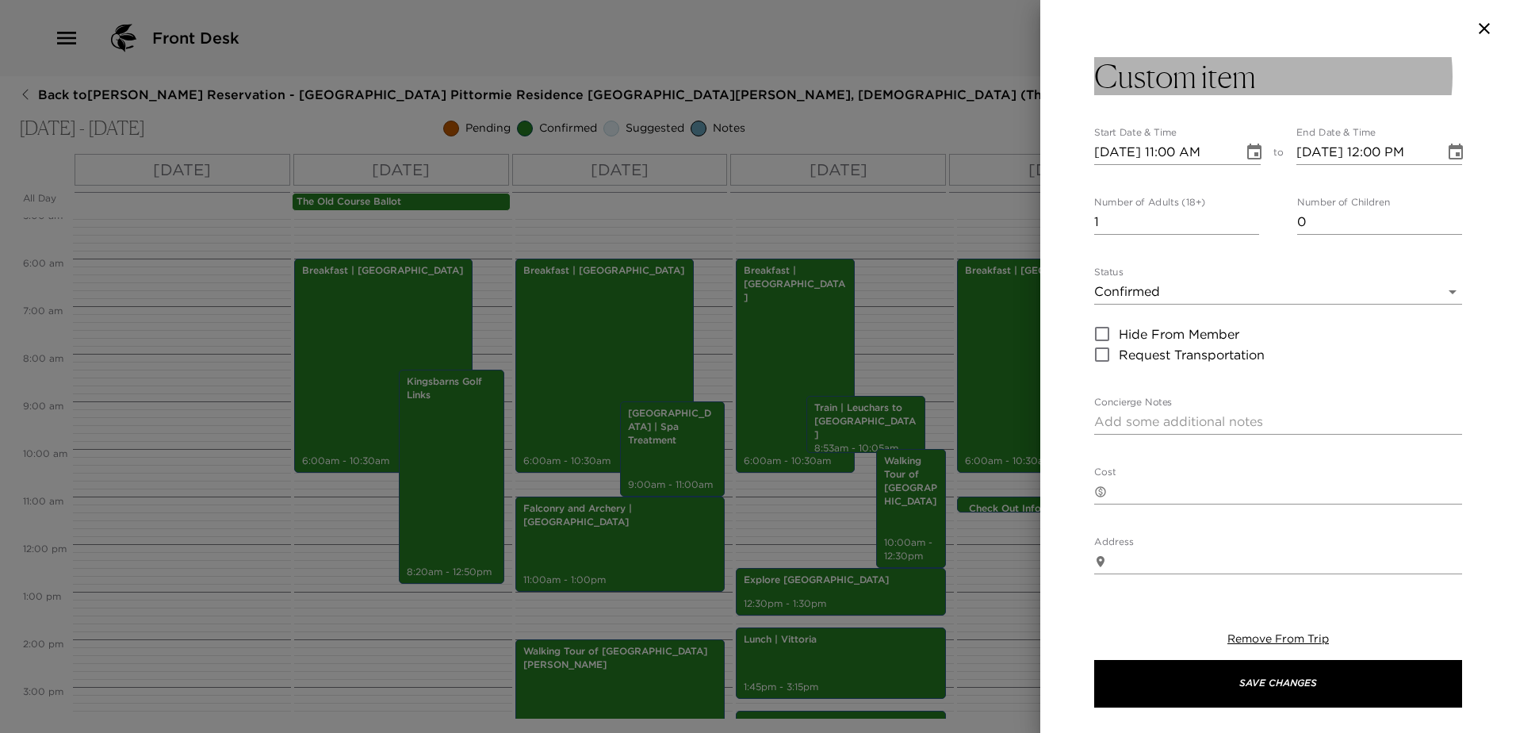
click at [1259, 83] on button "Custom item" at bounding box center [1278, 76] width 368 height 38
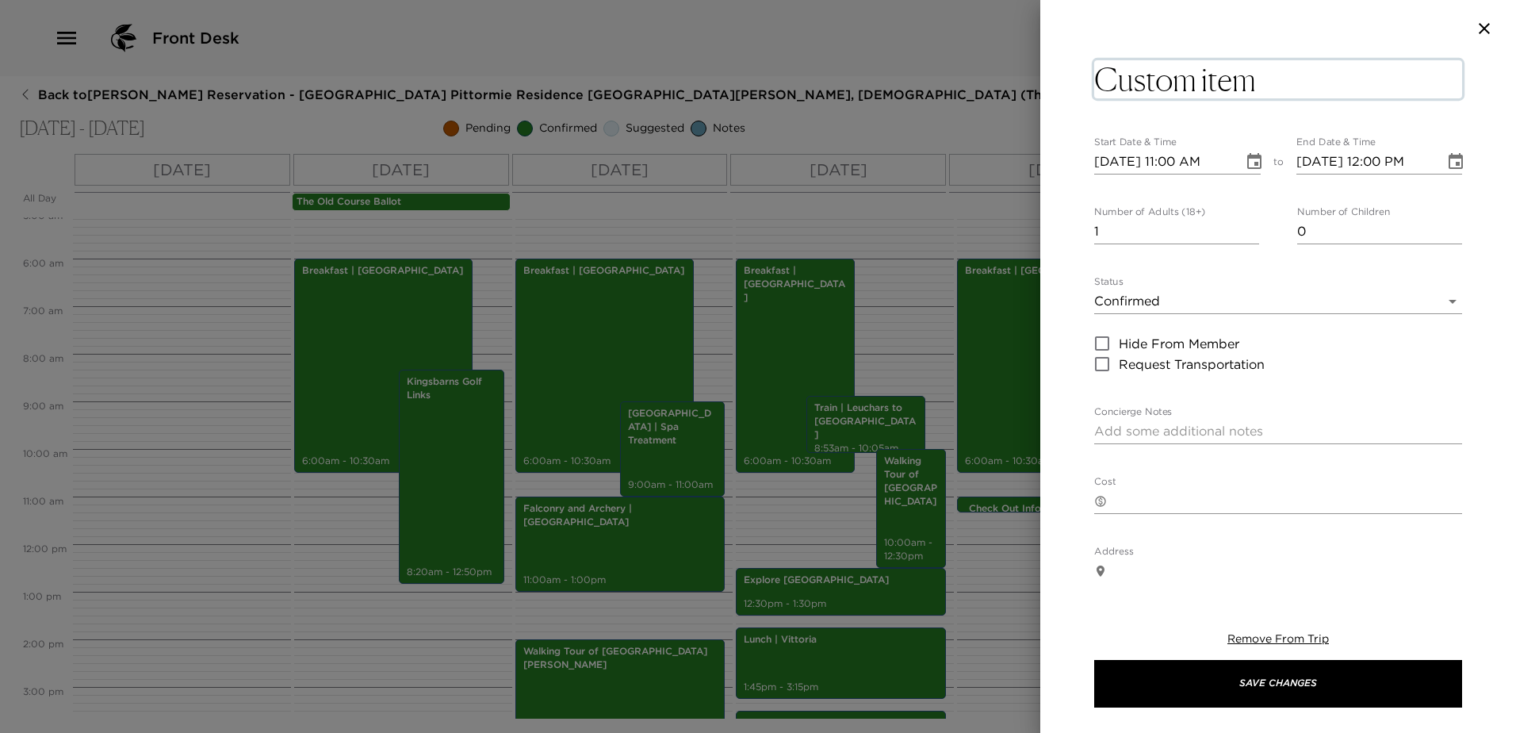
click at [1269, 82] on textarea "Custom item" at bounding box center [1278, 79] width 368 height 38
drag, startPoint x: 1264, startPoint y: 82, endPoint x: 1104, endPoint y: 94, distance: 160.6
click at [1104, 94] on textarea "Custom item" at bounding box center [1278, 79] width 368 height 38
type textarea "Lunch |"
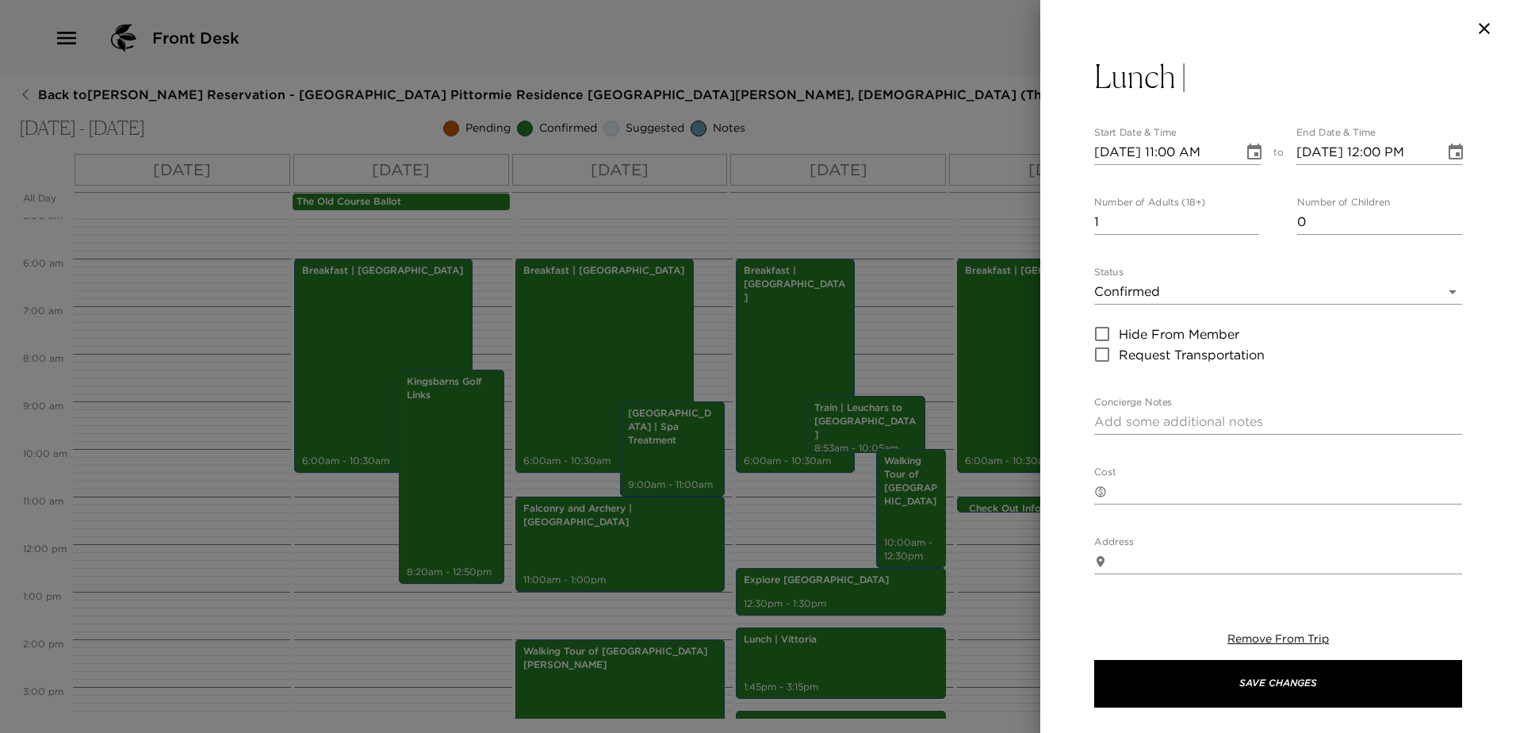
drag, startPoint x: 1223, startPoint y: 56, endPoint x: 1222, endPoint y: 81, distance: 24.6
click at [1223, 59] on div "Lunch | Start Date & Time 09/05/2025 11:00 AM to End Date & Time 09/05/2025 12:…" at bounding box center [1278, 366] width 476 height 733
click at [1222, 81] on button "Lunch |" at bounding box center [1278, 76] width 368 height 38
click at [1223, 81] on textarea "Lunch |" at bounding box center [1278, 79] width 368 height 38
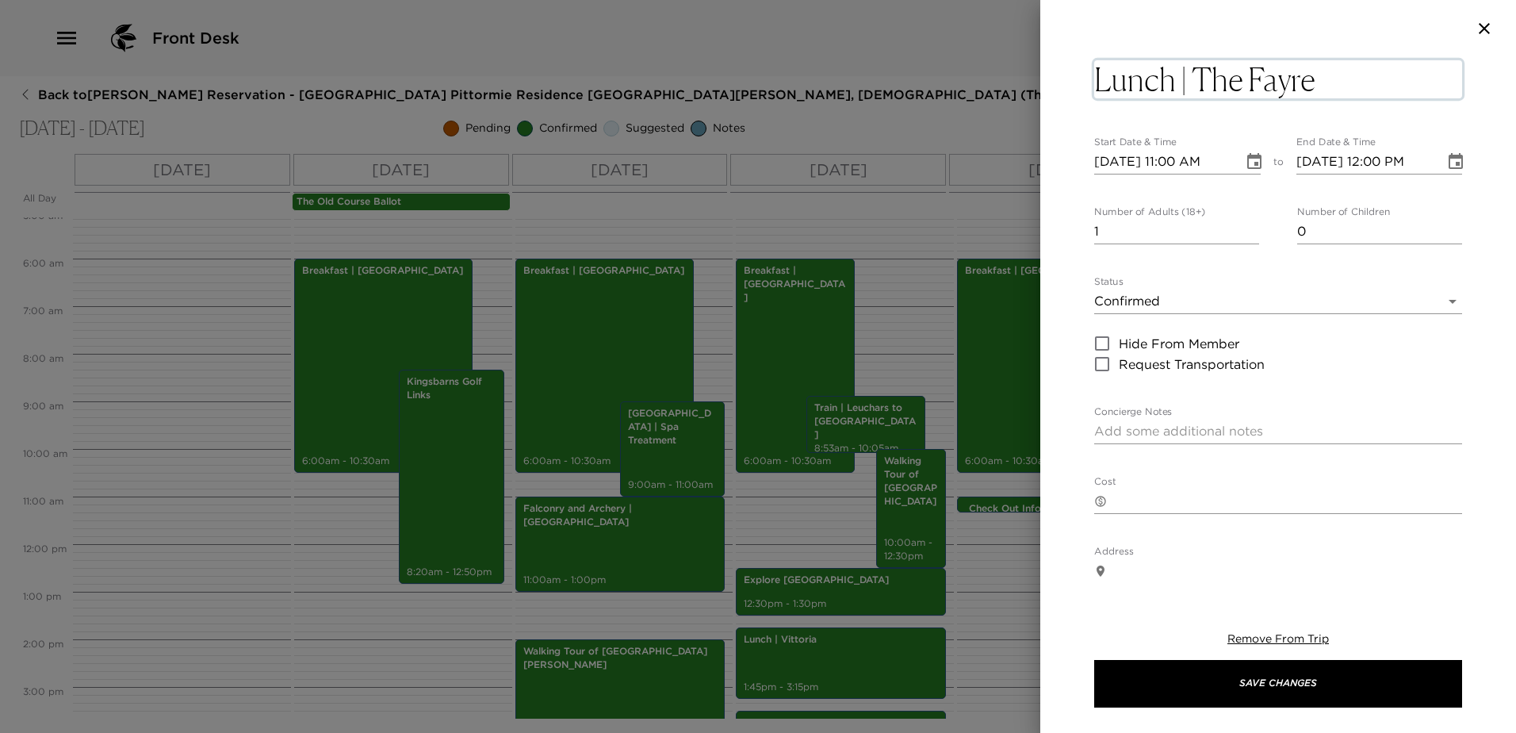
type textarea "Lunch | The Fayre"
click at [1245, 160] on icon "Choose date, selected date is Sep 5, 2025" at bounding box center [1254, 161] width 19 height 19
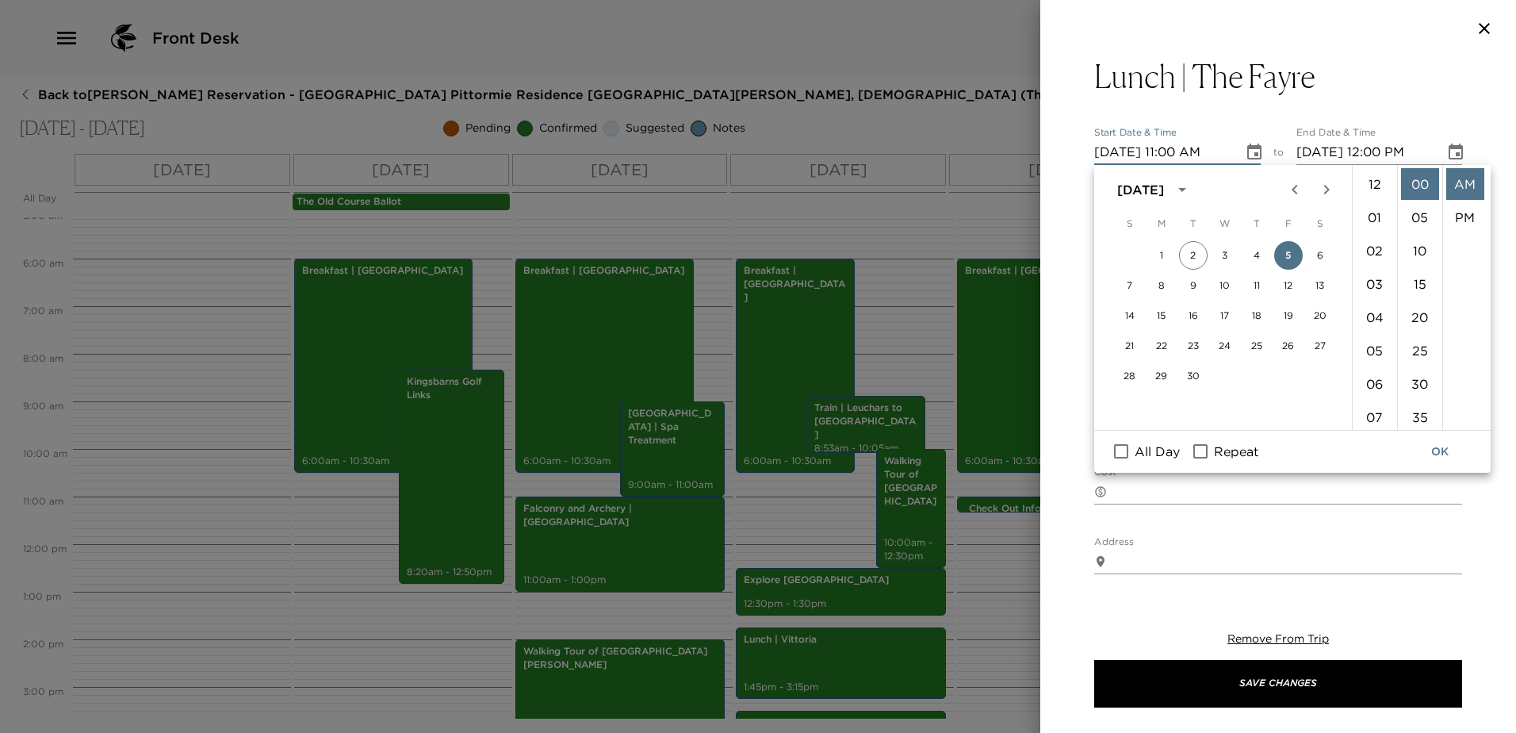
scroll to position [366, 0]
click at [1319, 256] on button "6" at bounding box center [1320, 255] width 29 height 29
type input "09/06/2025 11:00 AM"
type input "09/06/2025 12:00 PM"
